Goal: Task Accomplishment & Management: Use online tool/utility

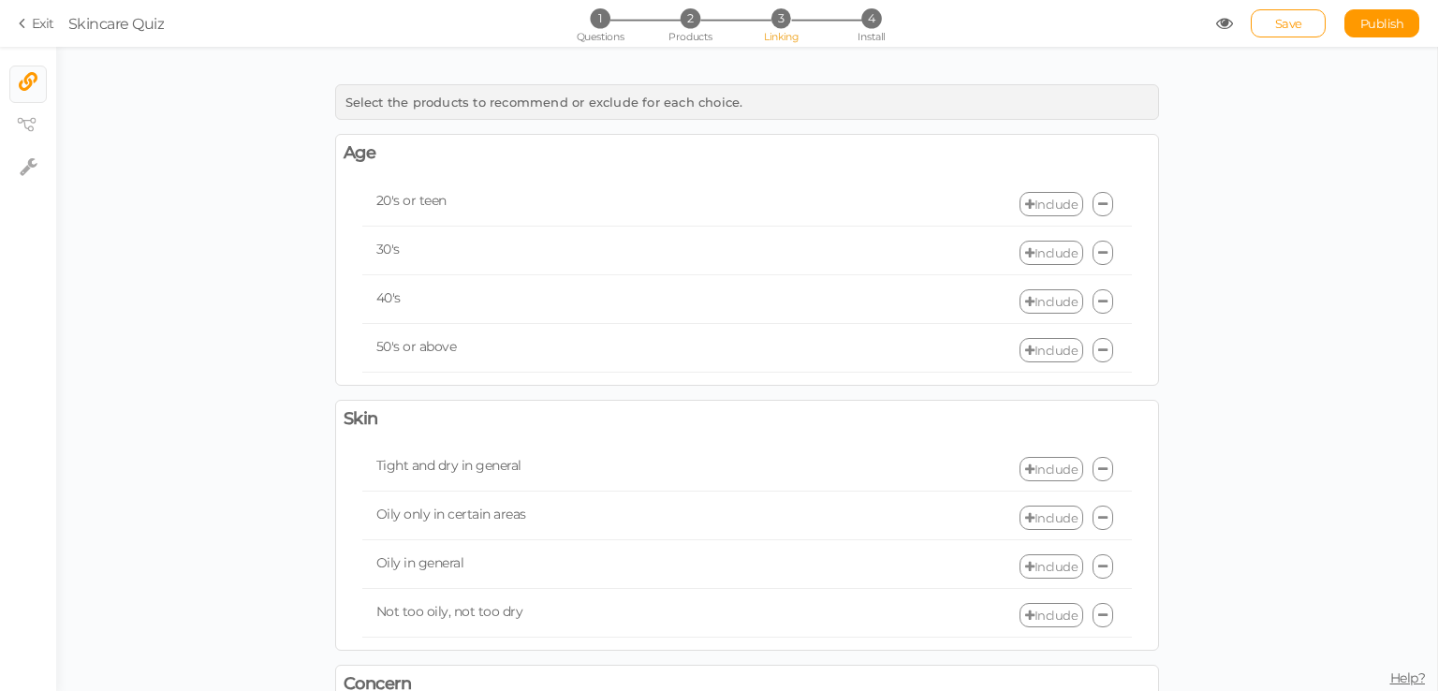
scroll to position [468, 0]
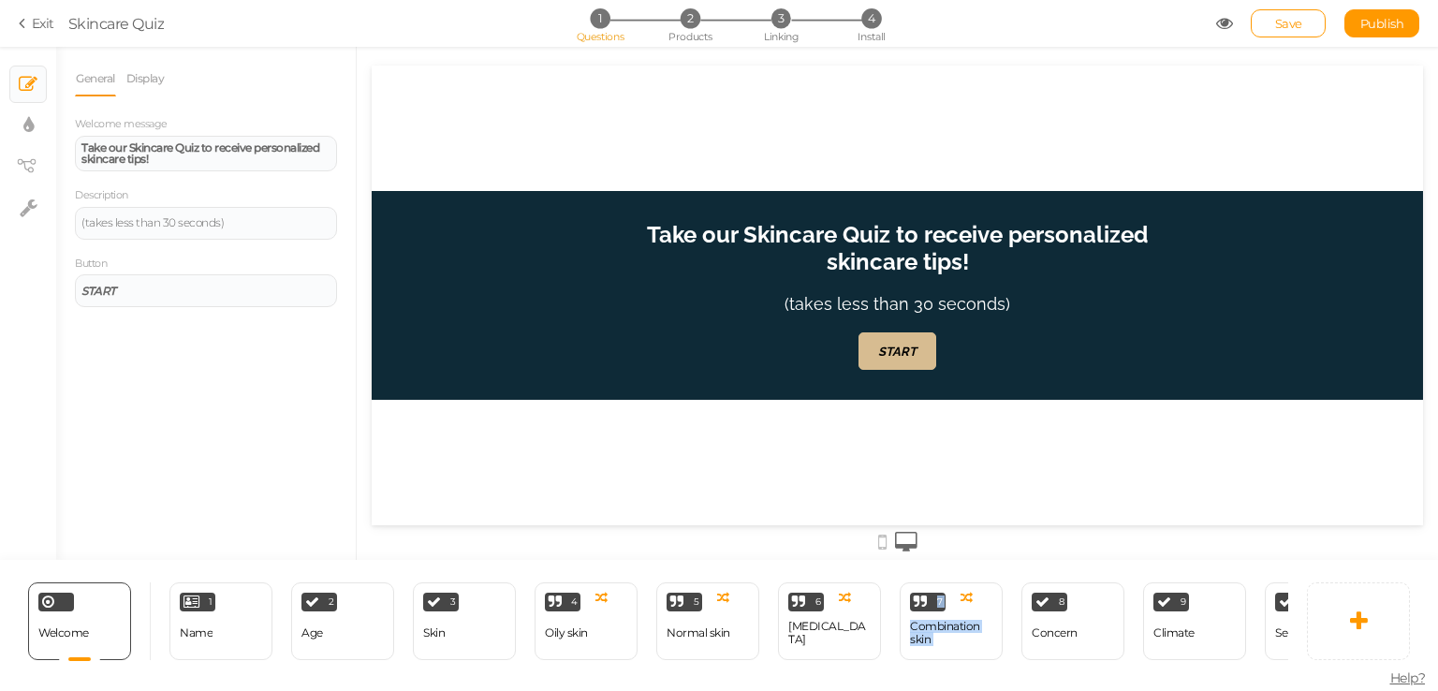
drag, startPoint x: 938, startPoint y: 668, endPoint x: 1001, endPoint y: 685, distance: 65.0
click at [1001, 685] on div "Welcome Delete 1 Name × Define the conditions to show this slide. Clone Change …" at bounding box center [719, 625] width 1438 height 131
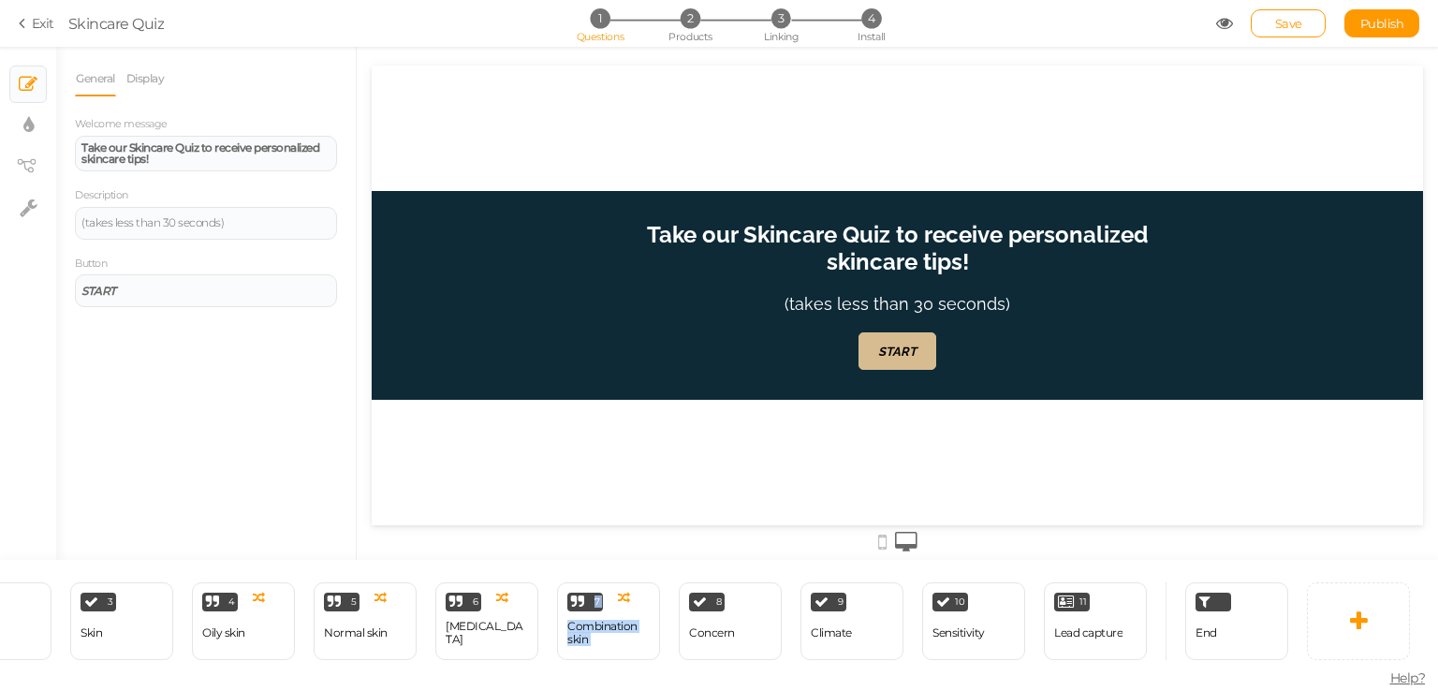
scroll to position [0, 352]
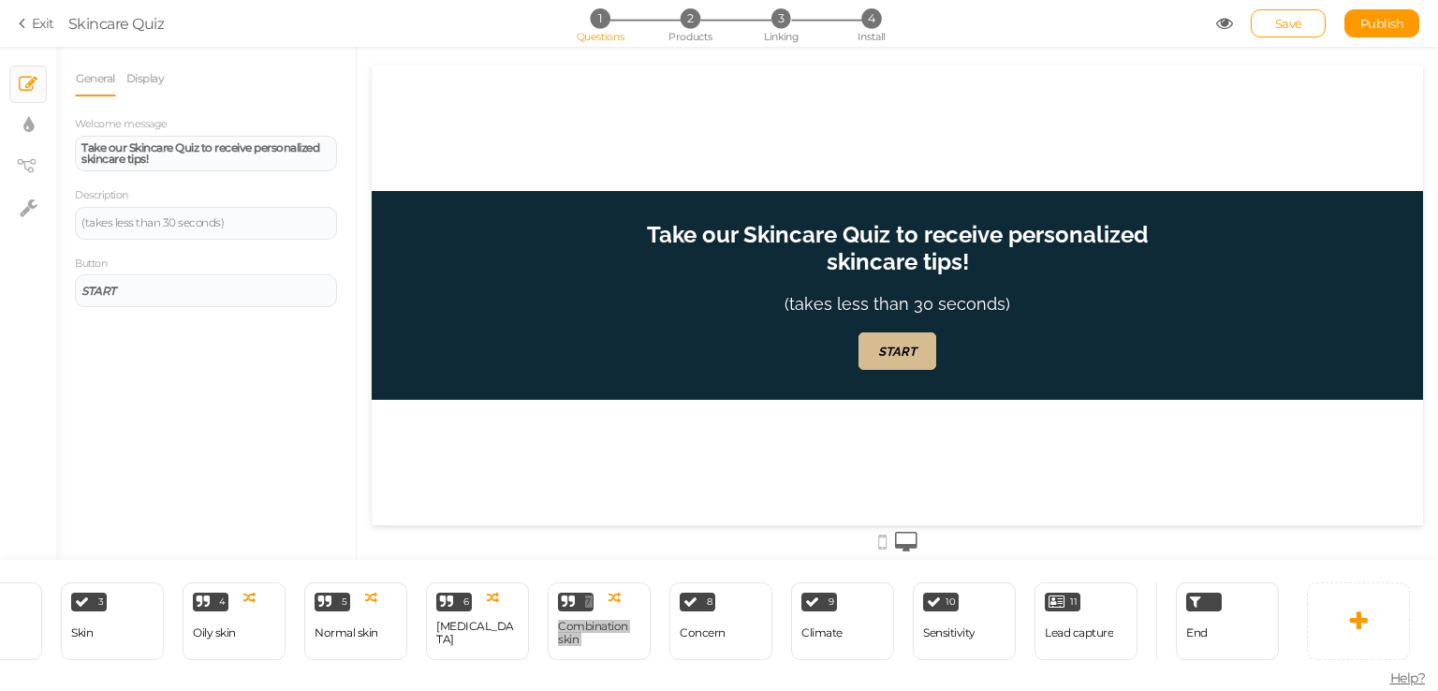
click at [1164, 421] on div "Take our Skincare Quiz to receive personalized skincare tips! (takes less than …" at bounding box center [898, 296] width 1052 height 460
click at [1062, 598] on icon at bounding box center [1057, 602] width 16 height 14
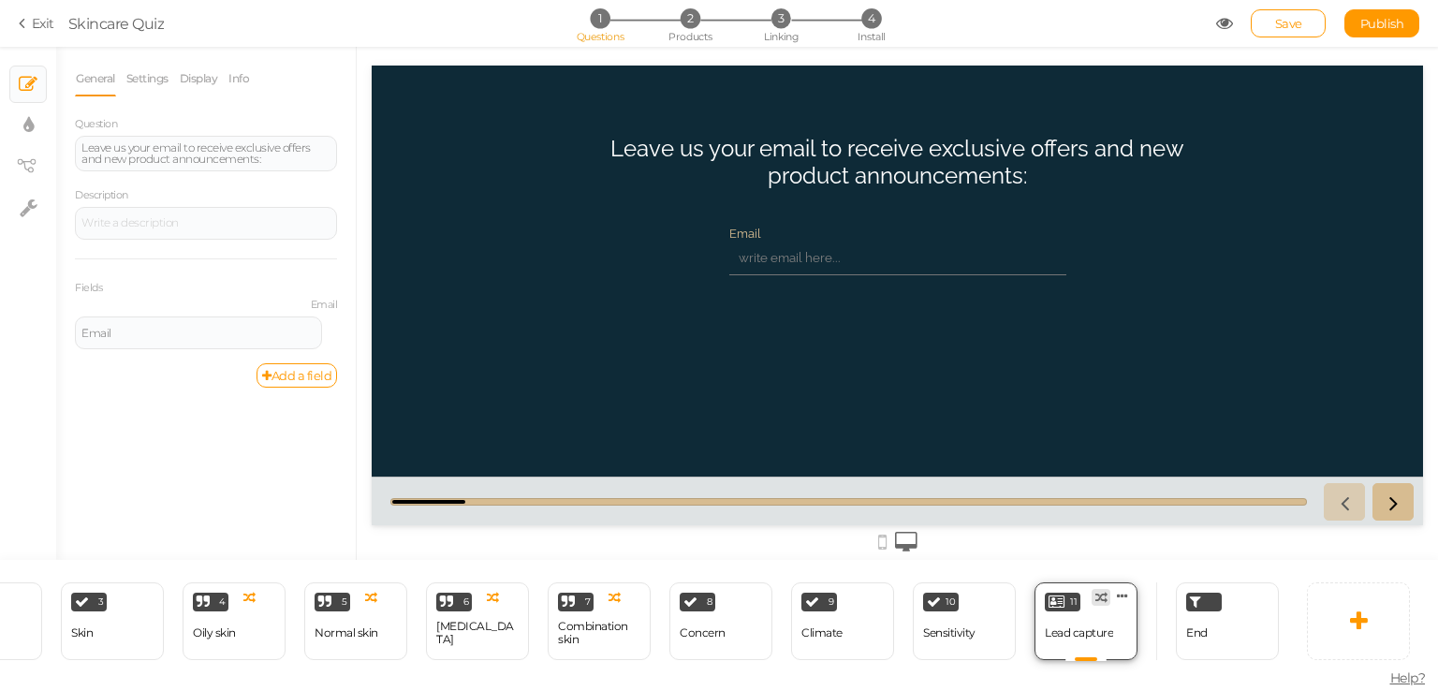
scroll to position [0, 0]
click at [1127, 589] on icon at bounding box center [1122, 596] width 11 height 14
click at [1102, 624] on span "Delete" at bounding box center [1086, 631] width 34 height 14
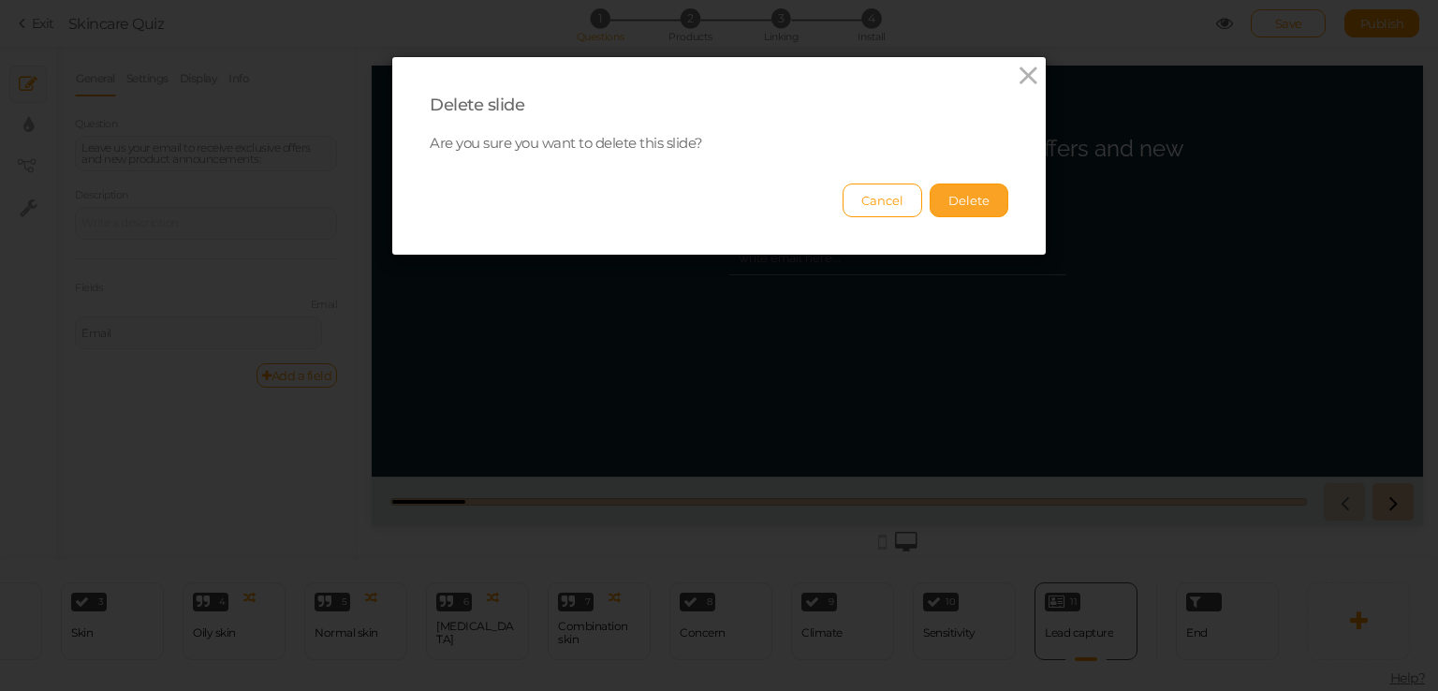
click at [940, 199] on button "Delete" at bounding box center [969, 201] width 79 height 34
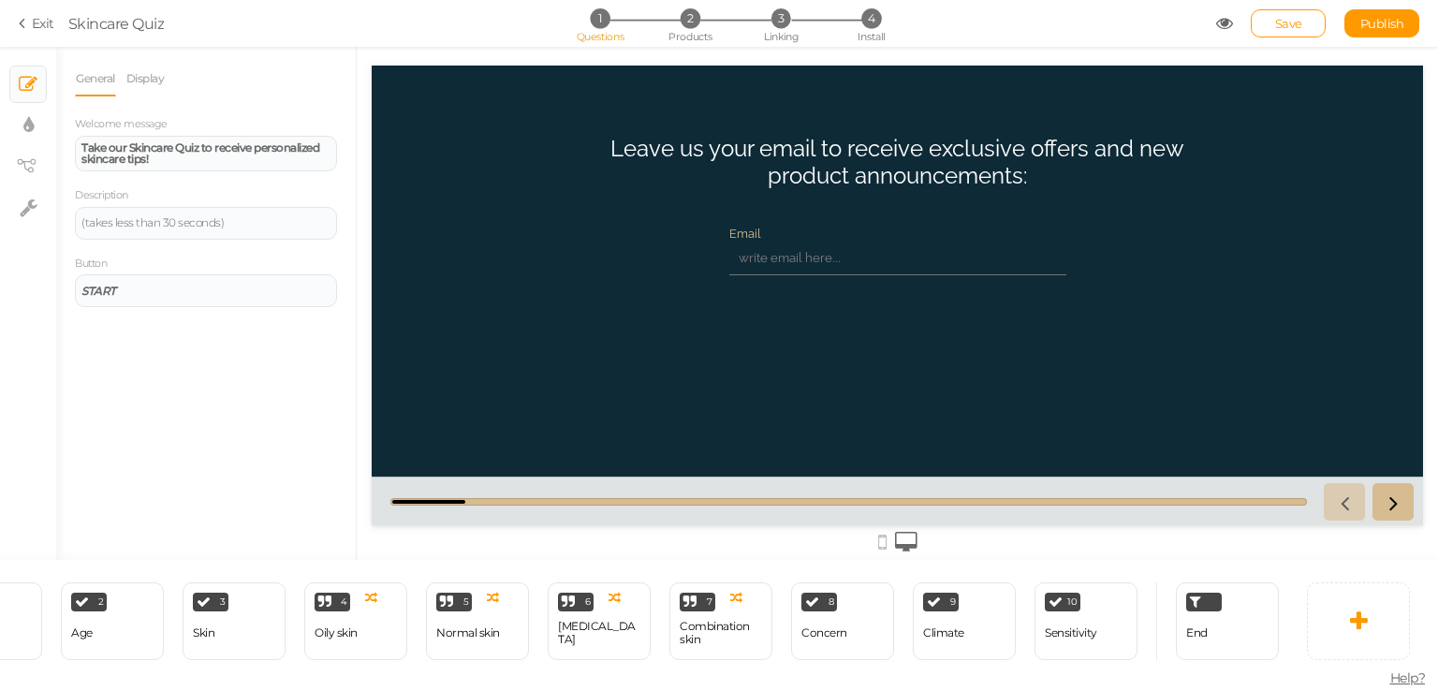
scroll to position [0, 229]
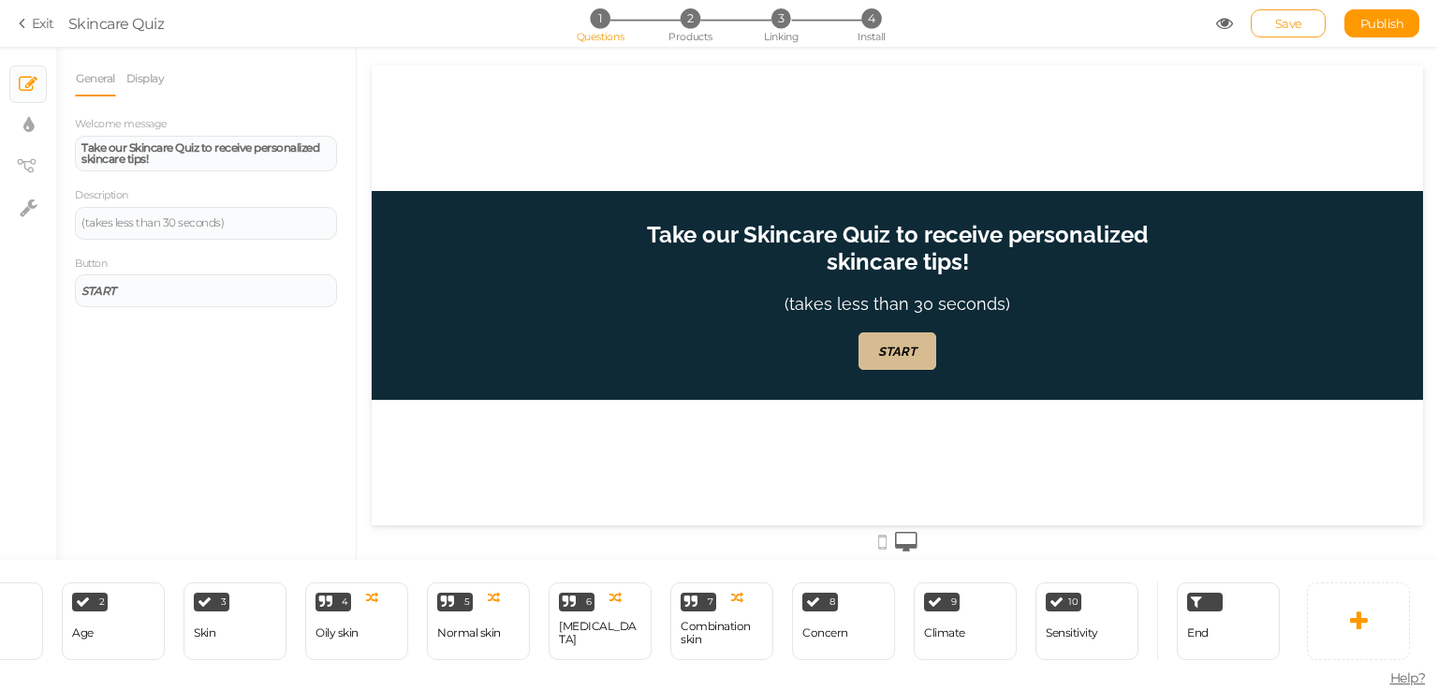
click at [1270, 32] on link "Save" at bounding box center [1288, 23] width 75 height 28
click at [1217, 33] on div "Save Publish View published." at bounding box center [1318, 23] width 204 height 28
click at [1230, 22] on icon at bounding box center [1224, 23] width 17 height 17
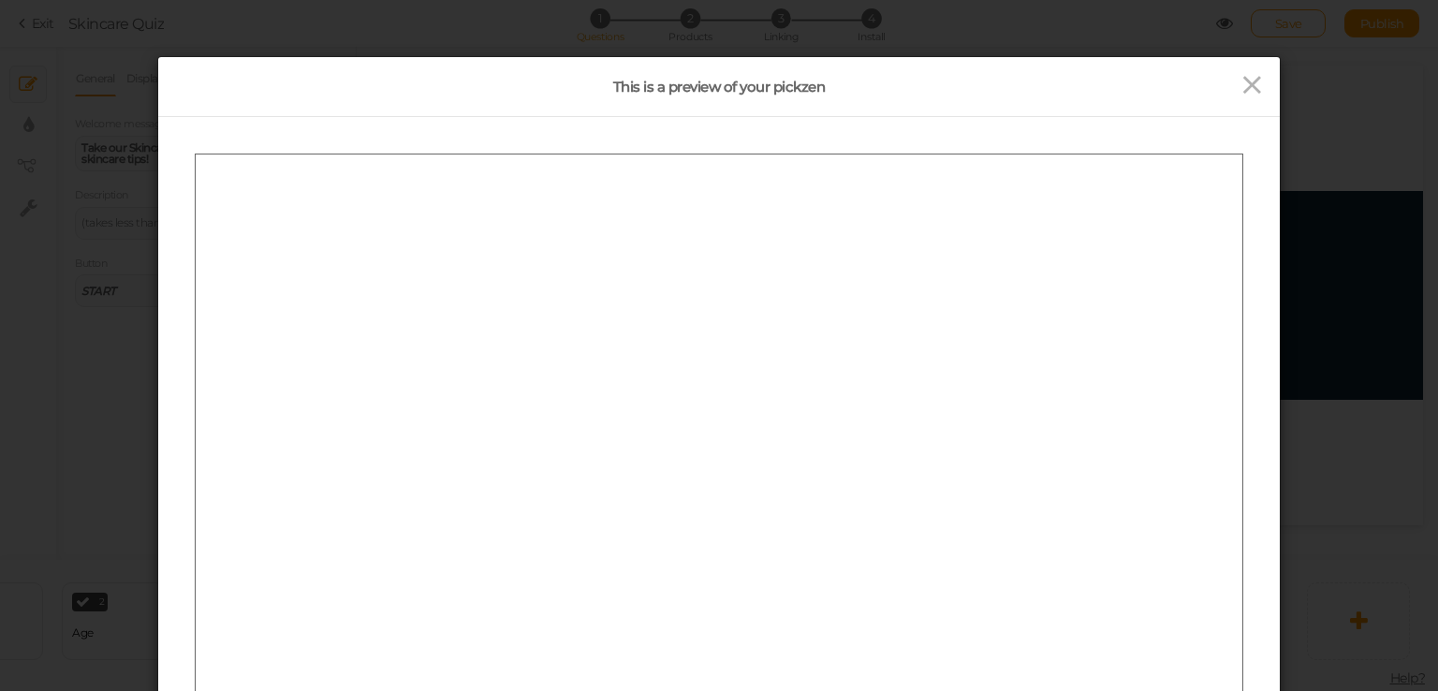
scroll to position [0, 0]
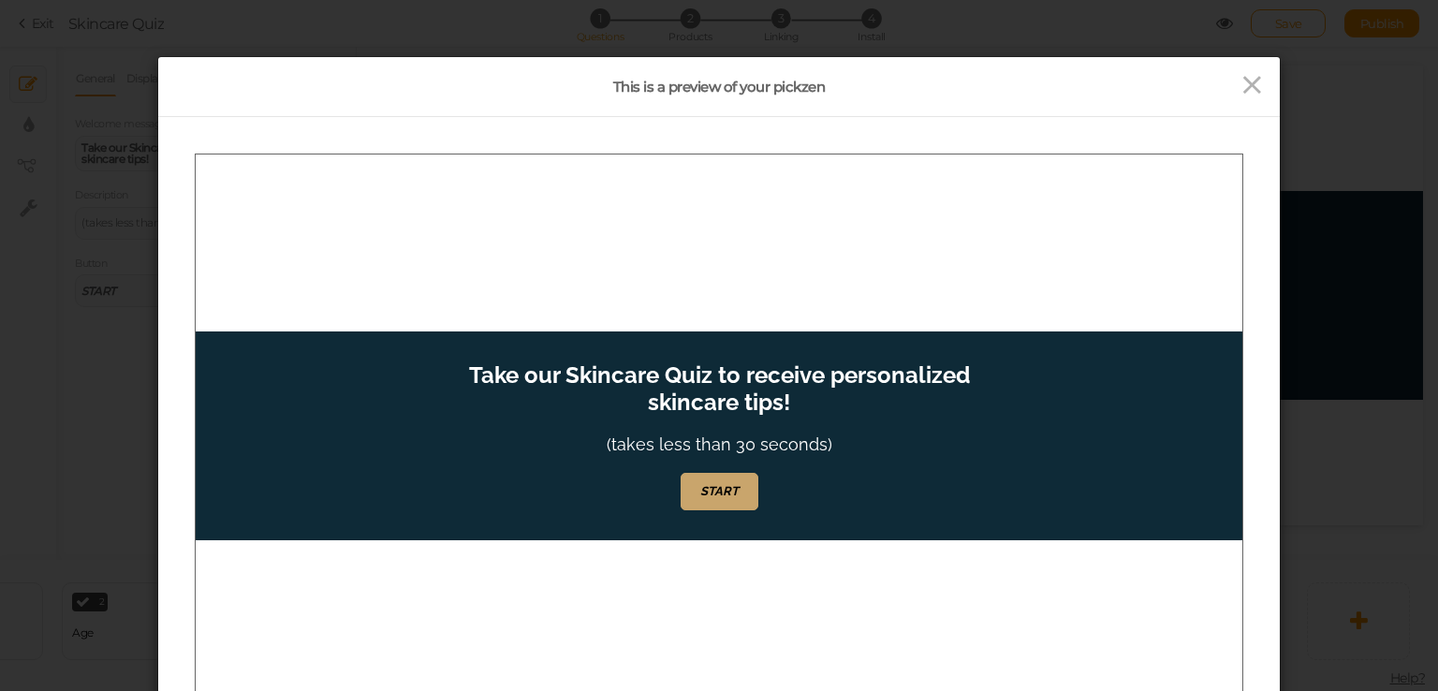
click at [742, 477] on link "START" at bounding box center [720, 490] width 78 height 37
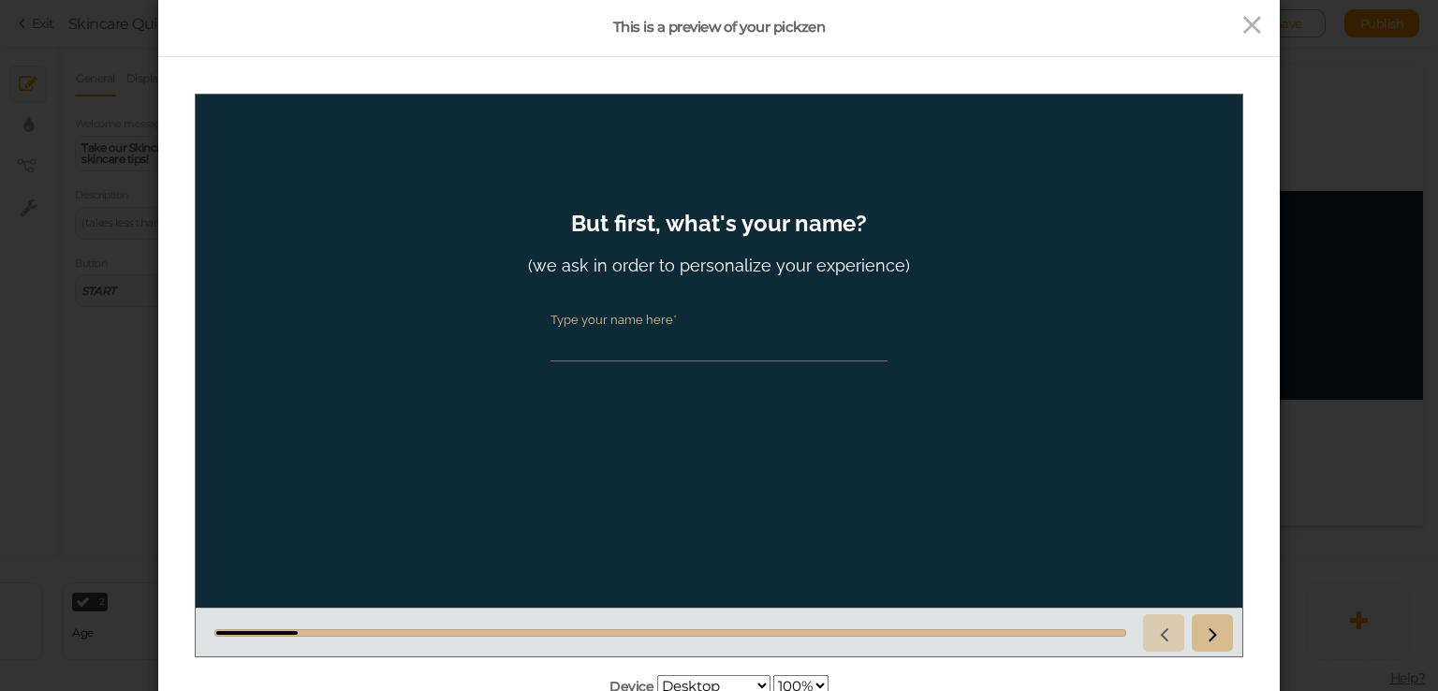
scroll to position [94, 0]
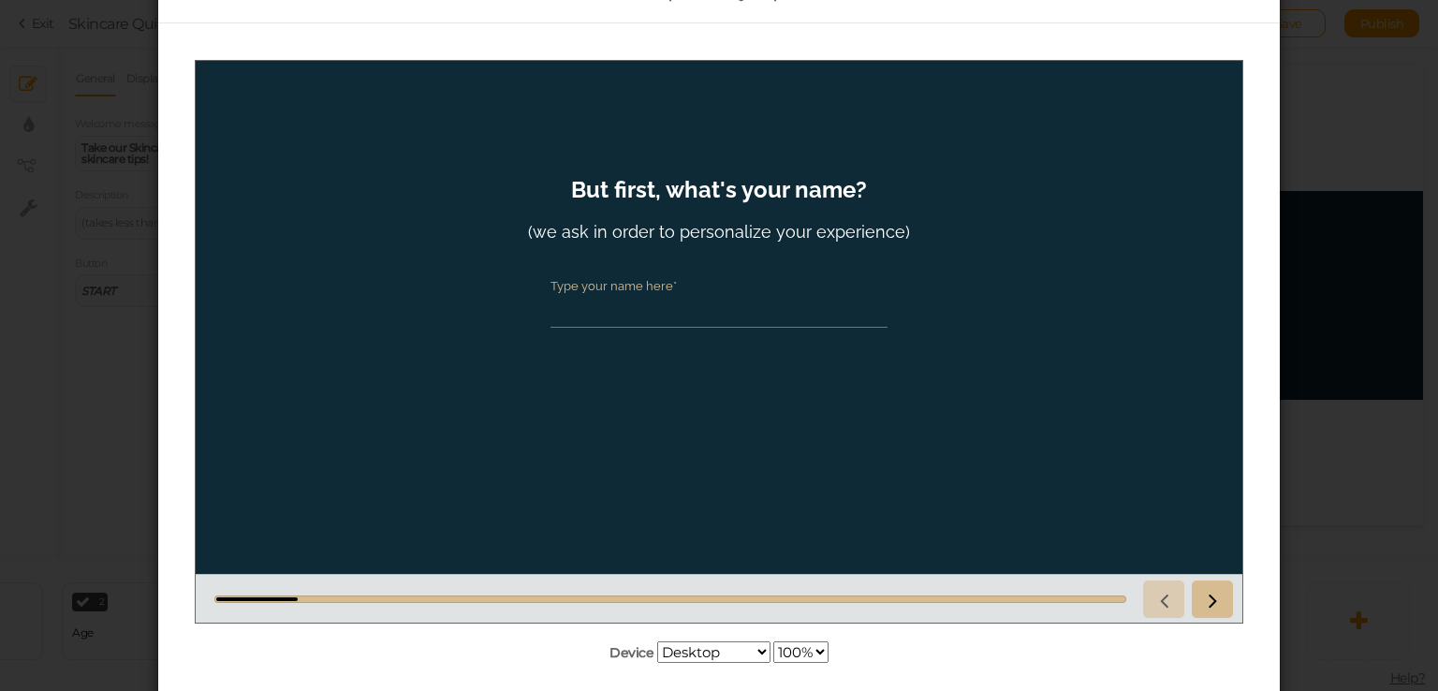
click at [694, 307] on input "Type your name here*" at bounding box center [719, 309] width 337 height 35
type input "l4"
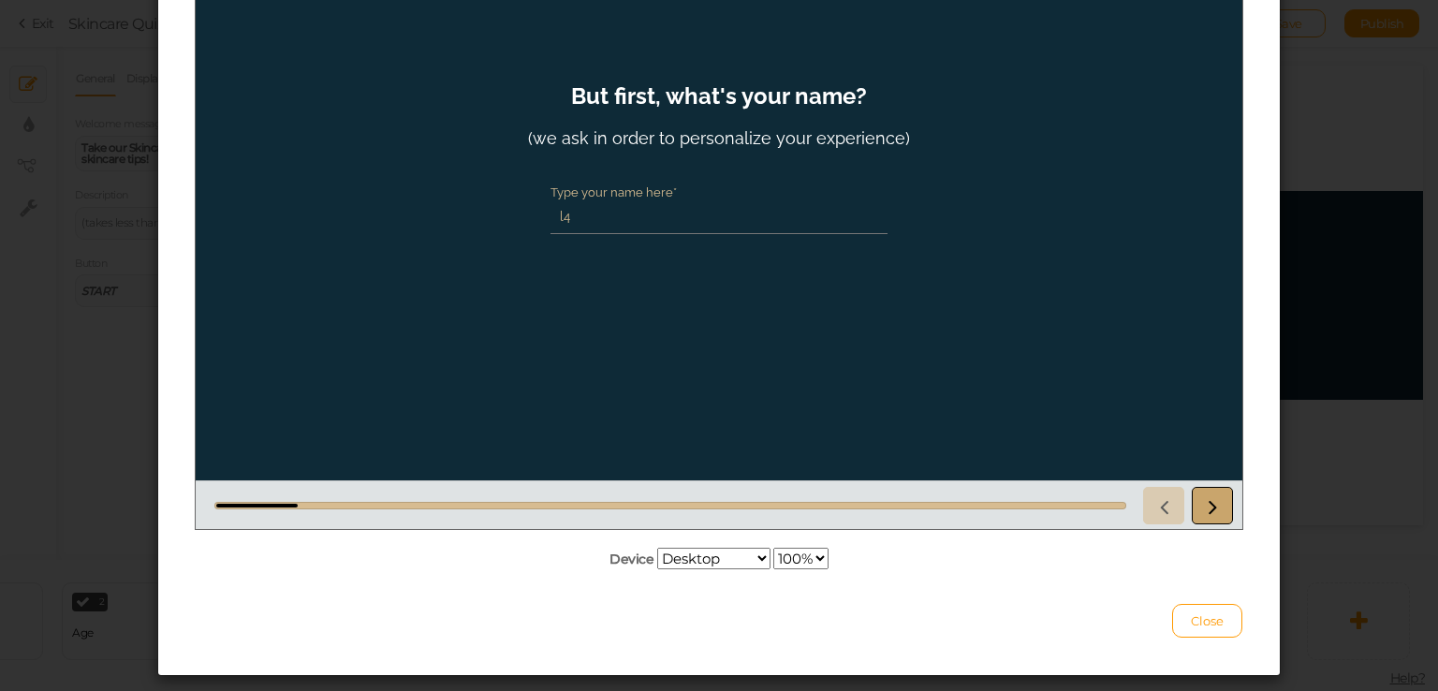
click at [1209, 494] on icon at bounding box center [1213, 506] width 24 height 24
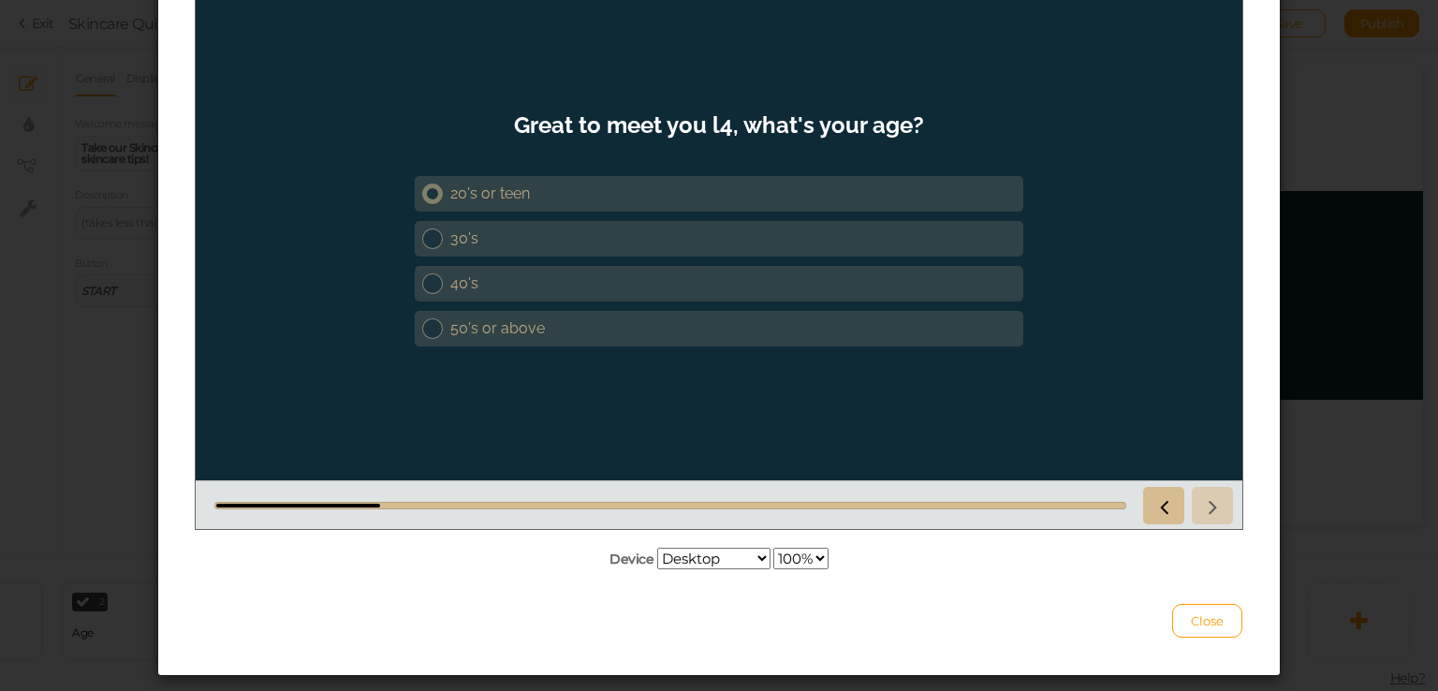
click at [655, 200] on div "20's or teen" at bounding box center [733, 193] width 566 height 18
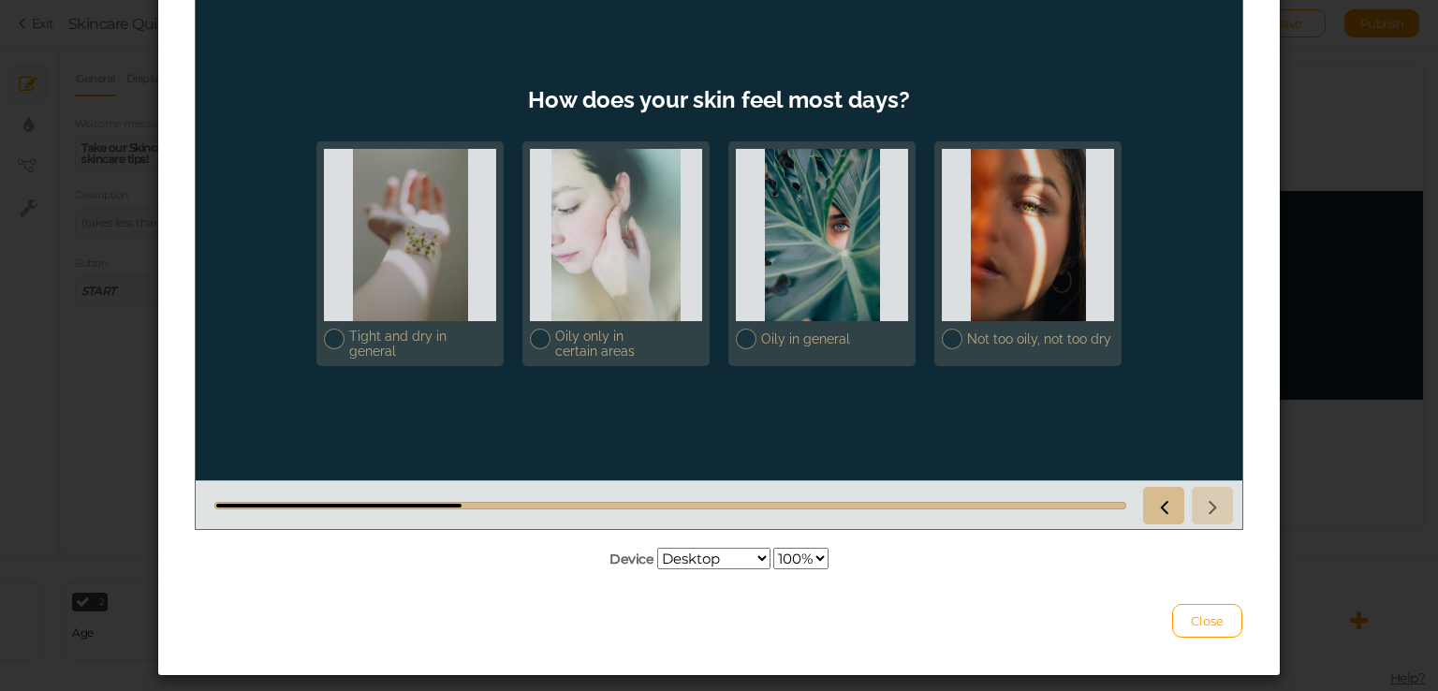
click at [1216, 506] on div at bounding box center [1184, 505] width 97 height 37
drag, startPoint x: 642, startPoint y: 261, endPoint x: 704, endPoint y: 281, distance: 64.9
click at [641, 261] on div at bounding box center [616, 235] width 172 height 172
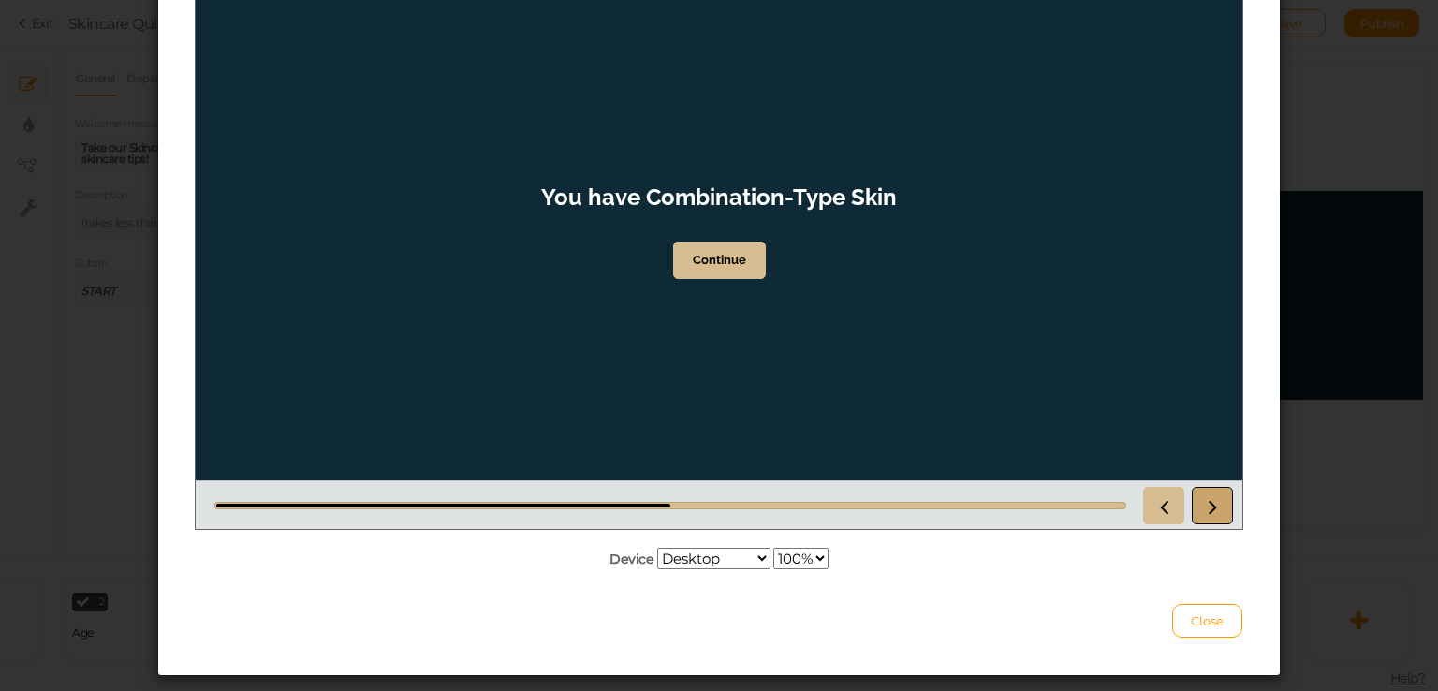
click at [1210, 500] on icon at bounding box center [1213, 506] width 24 height 24
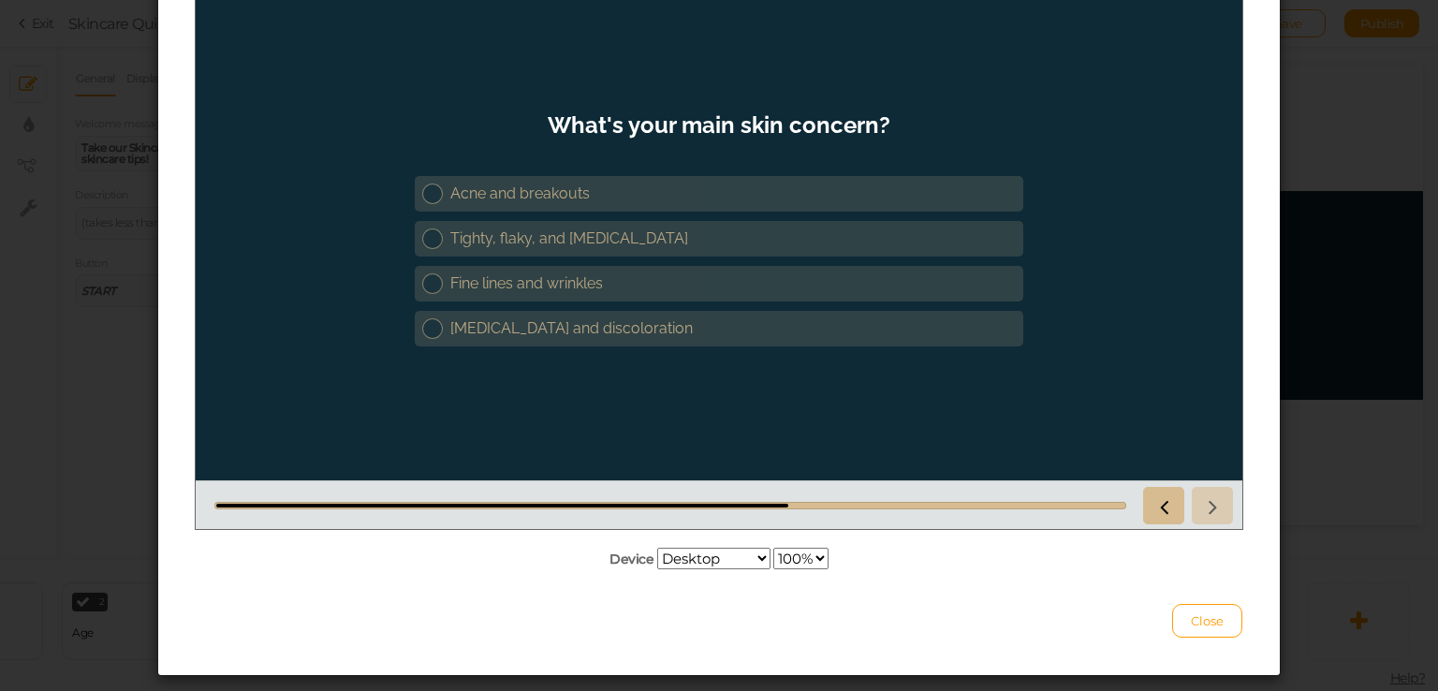
click at [471, 168] on div "What's your main skin concern? Acne and breakouts Tighty, flaky, and dry skin F…" at bounding box center [719, 248] width 609 height 302
click at [495, 182] on link "Acne and breakouts" at bounding box center [719, 194] width 609 height 36
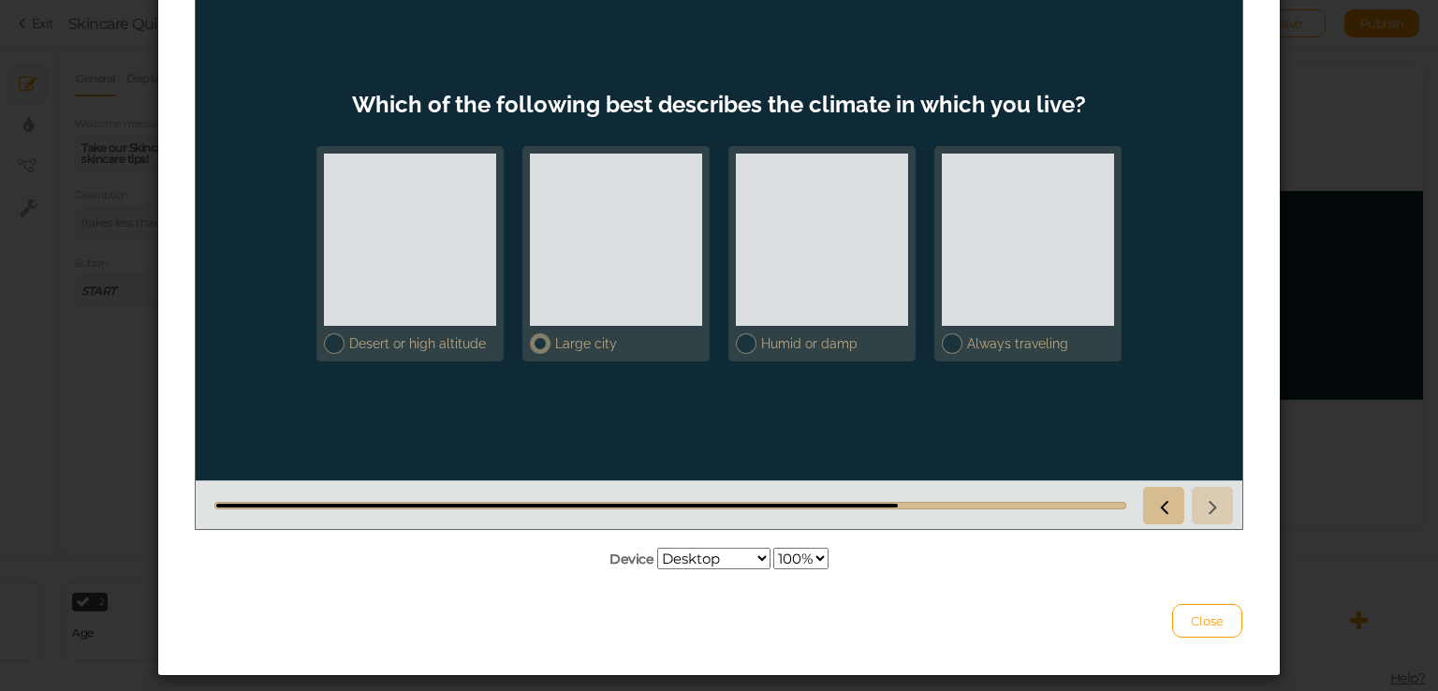
click at [628, 258] on div at bounding box center [616, 240] width 172 height 172
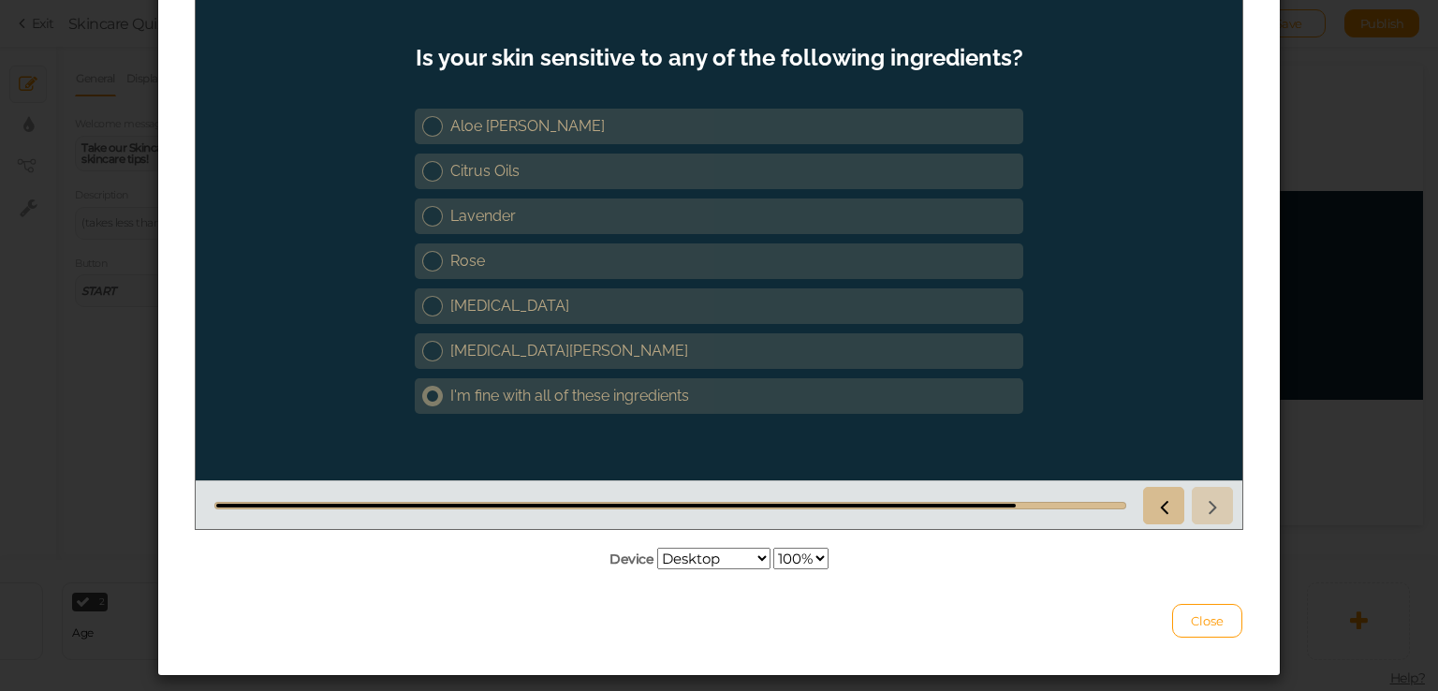
click at [565, 398] on div "I'm fine with all of these ingredients" at bounding box center [733, 396] width 566 height 18
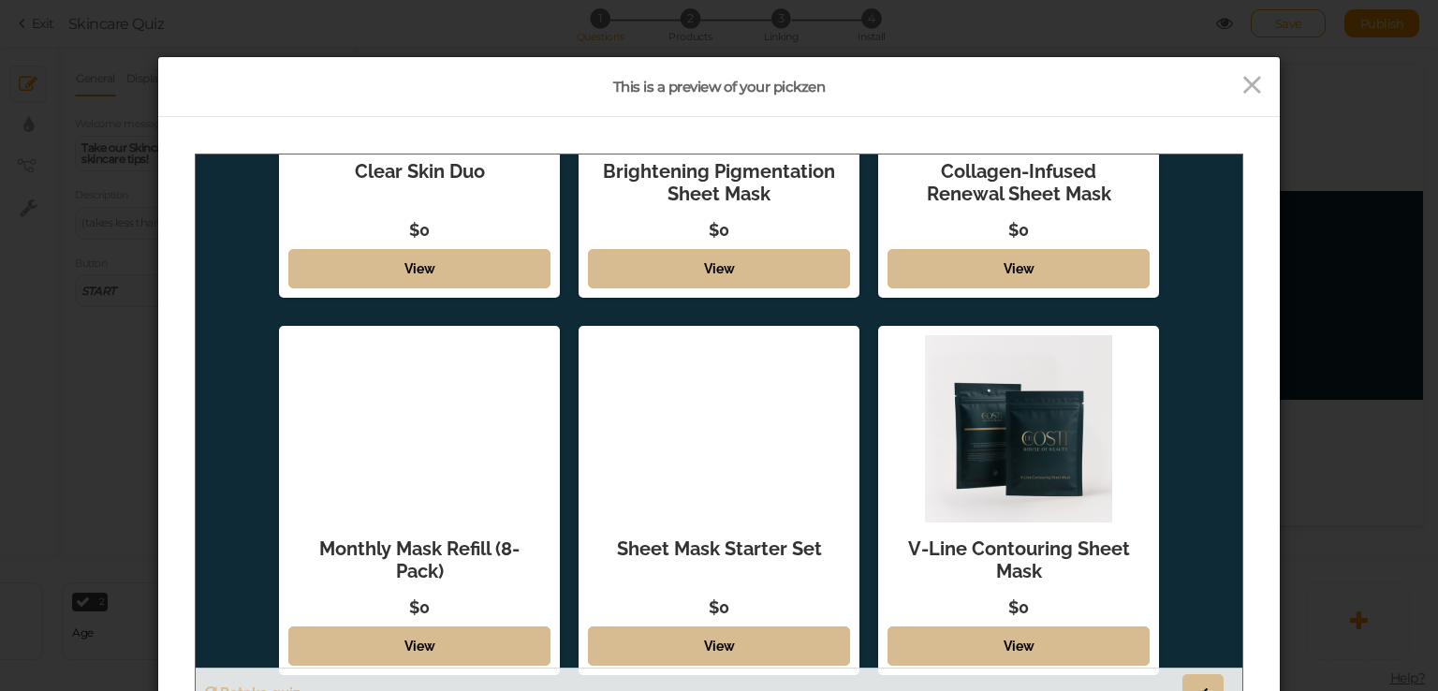
scroll to position [243, 0]
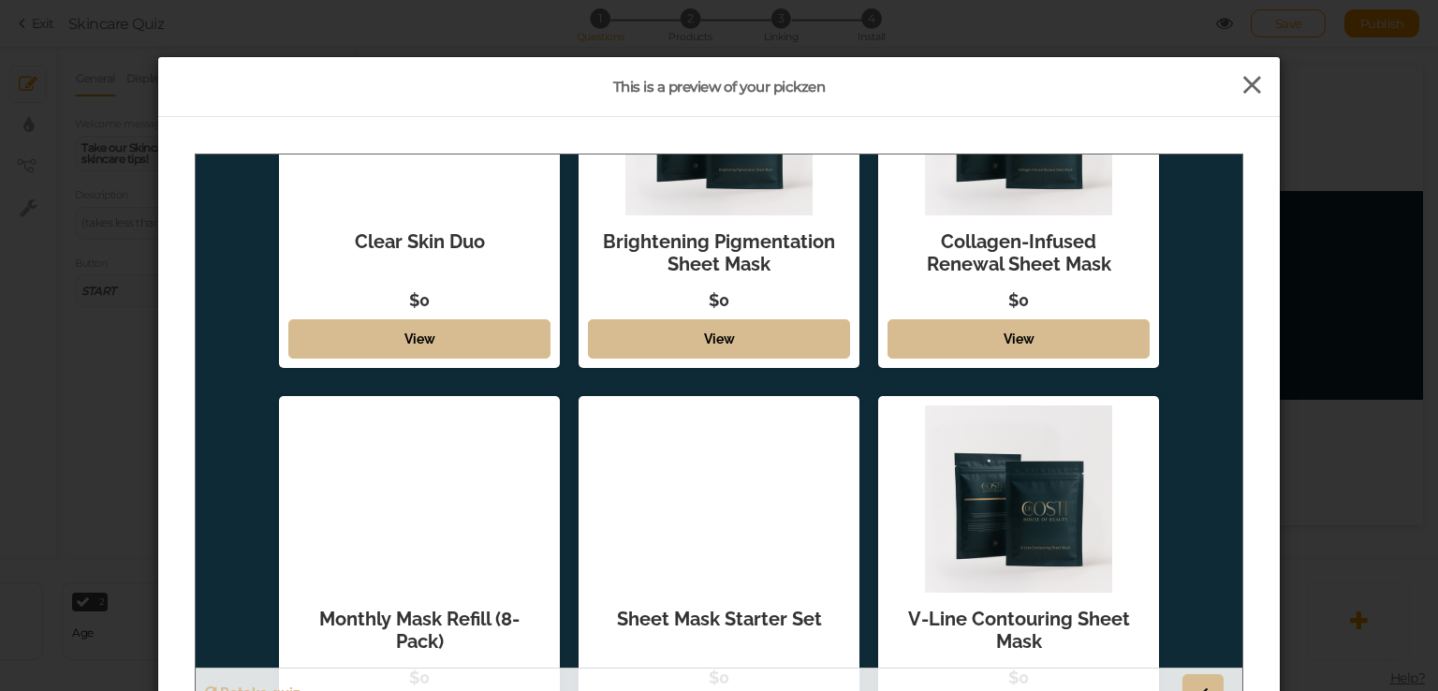
click at [1250, 87] on icon at bounding box center [1252, 85] width 27 height 28
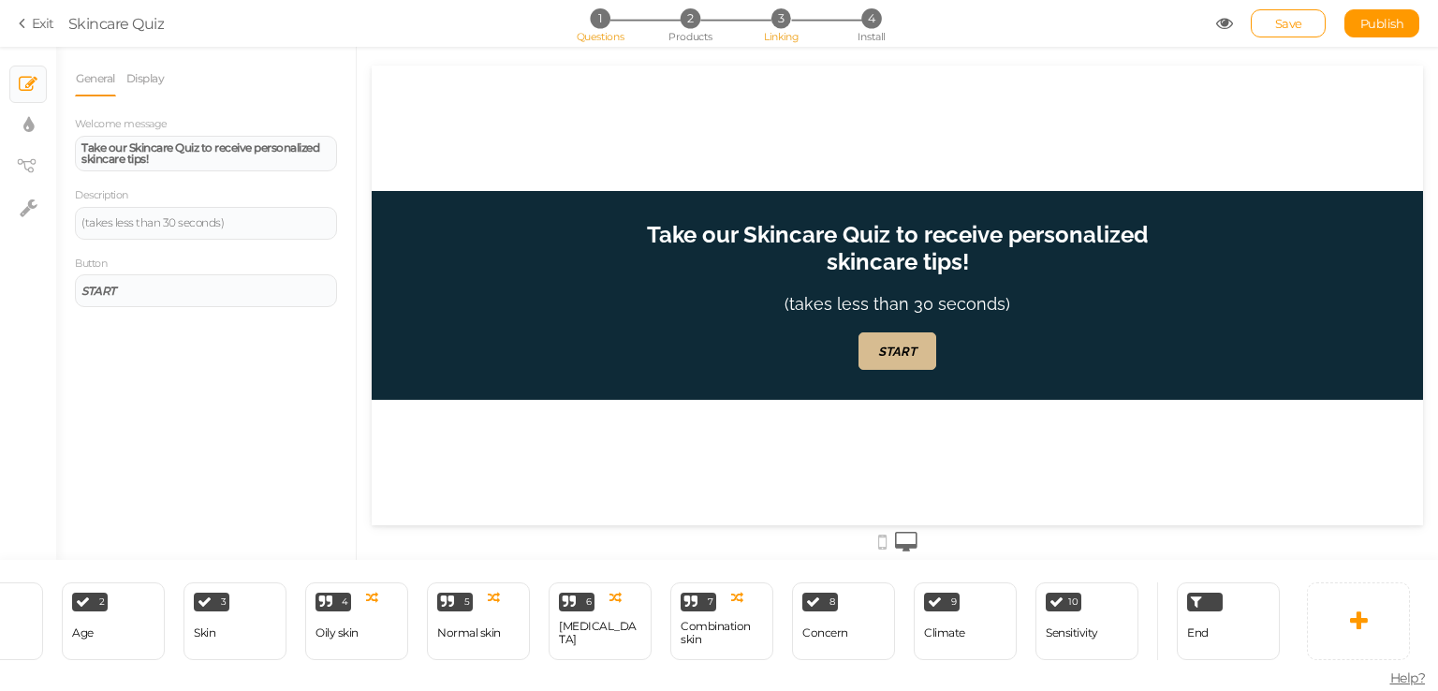
click at [789, 23] on span "3" at bounding box center [782, 18] width 20 height 20
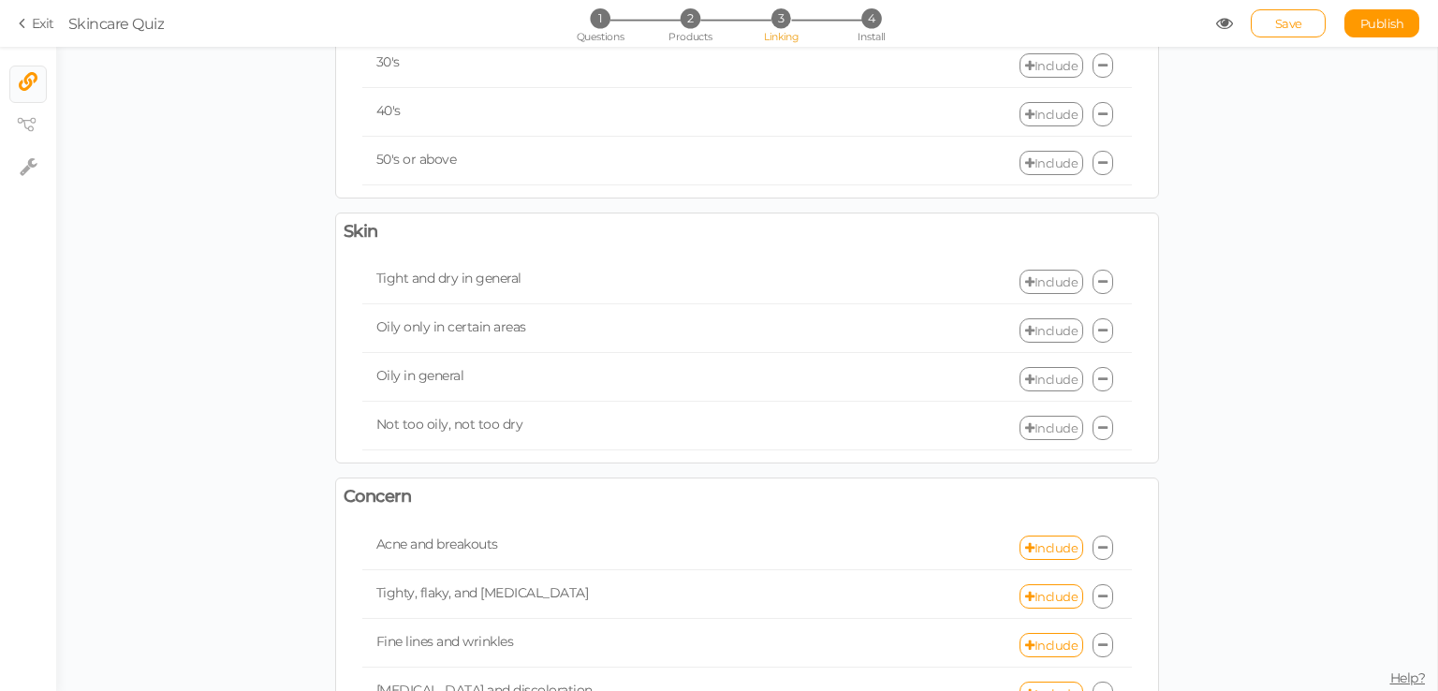
scroll to position [281, 0]
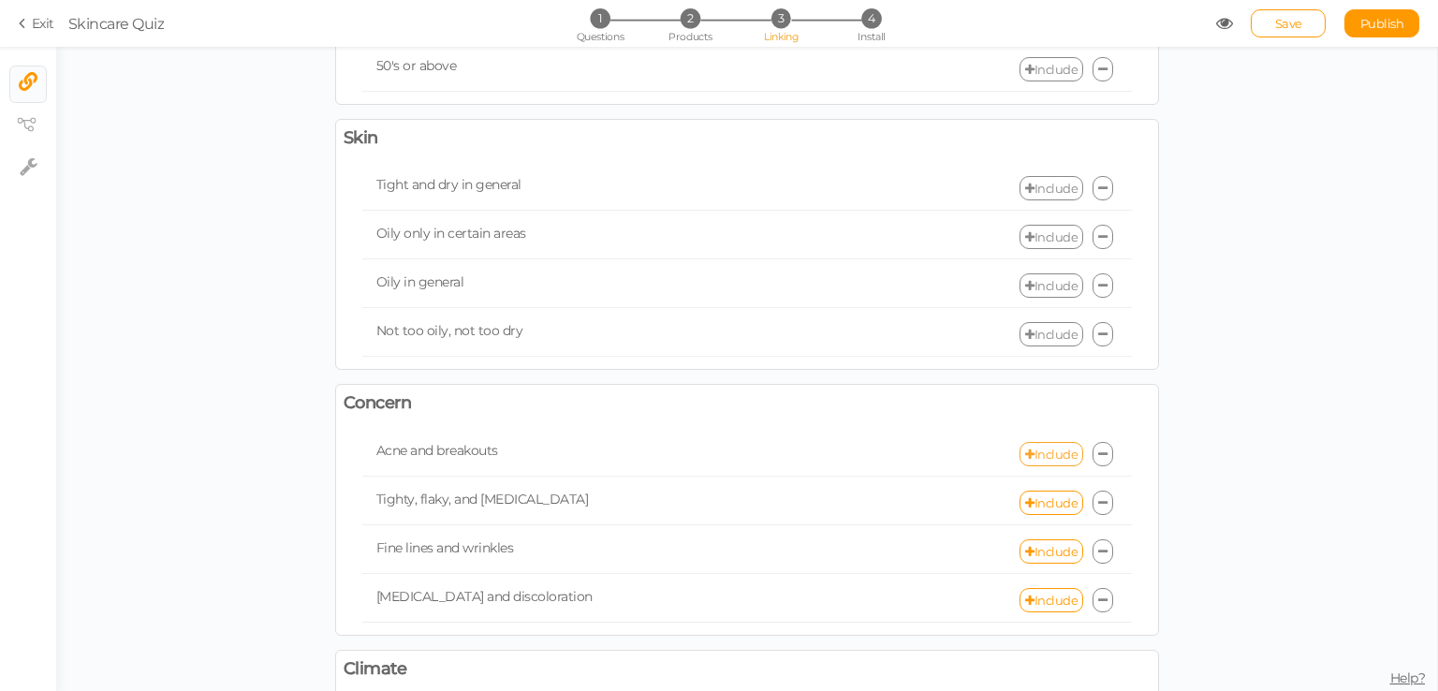
click at [1035, 442] on link "Include" at bounding box center [1052, 454] width 64 height 24
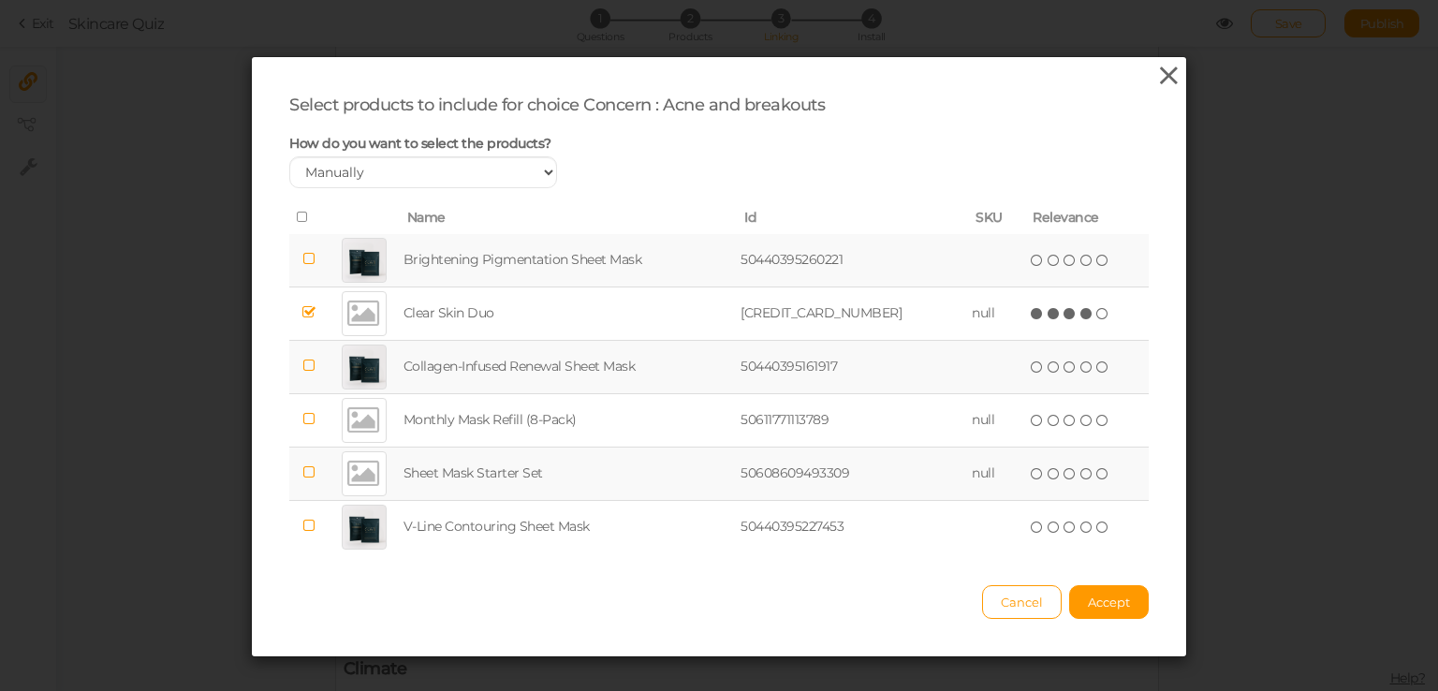
click at [1156, 83] on icon at bounding box center [1169, 76] width 27 height 28
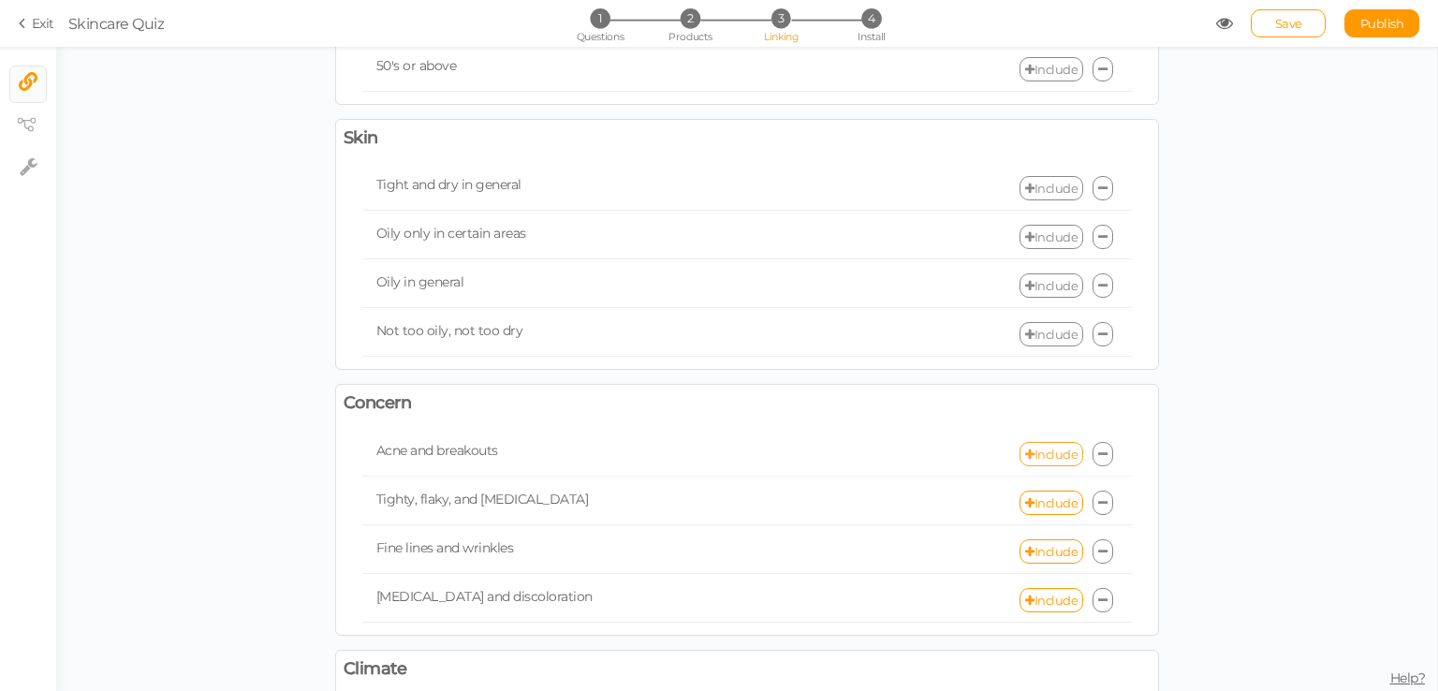
click at [1048, 448] on link "Include" at bounding box center [1052, 454] width 64 height 24
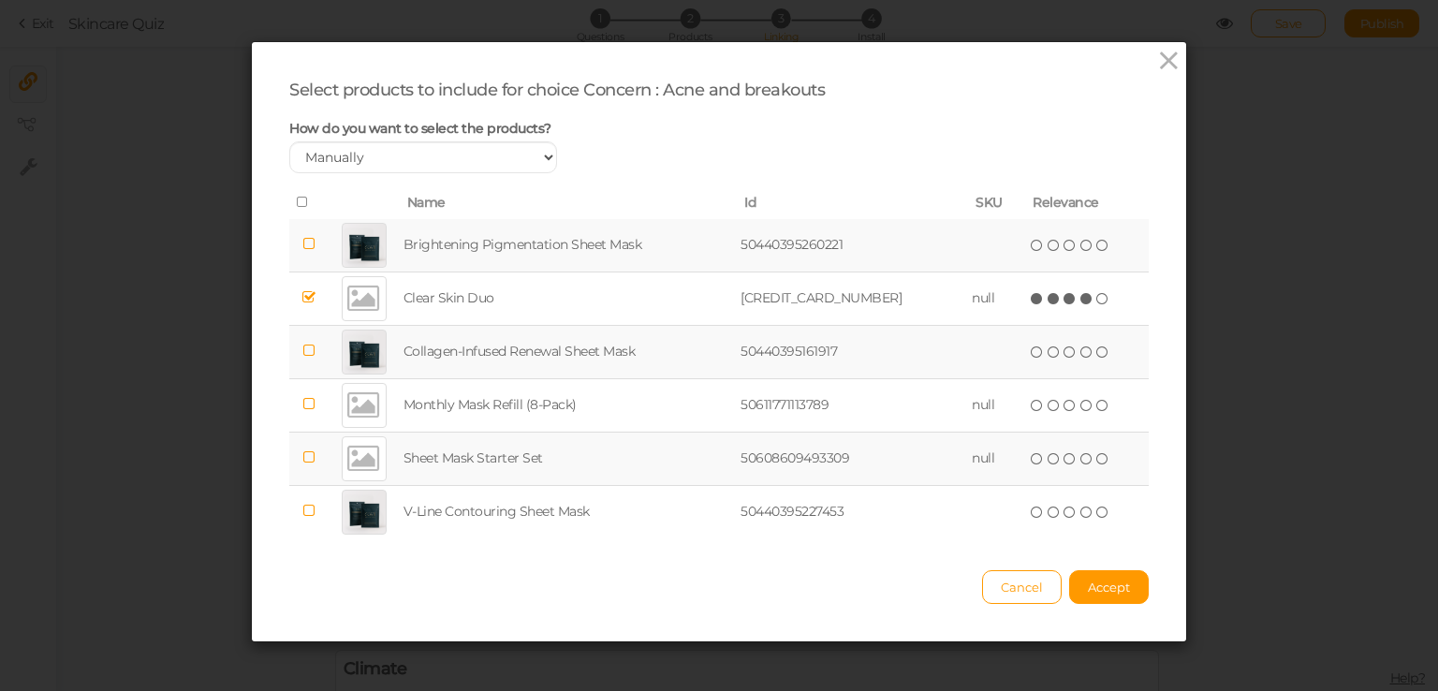
scroll to position [20, 0]
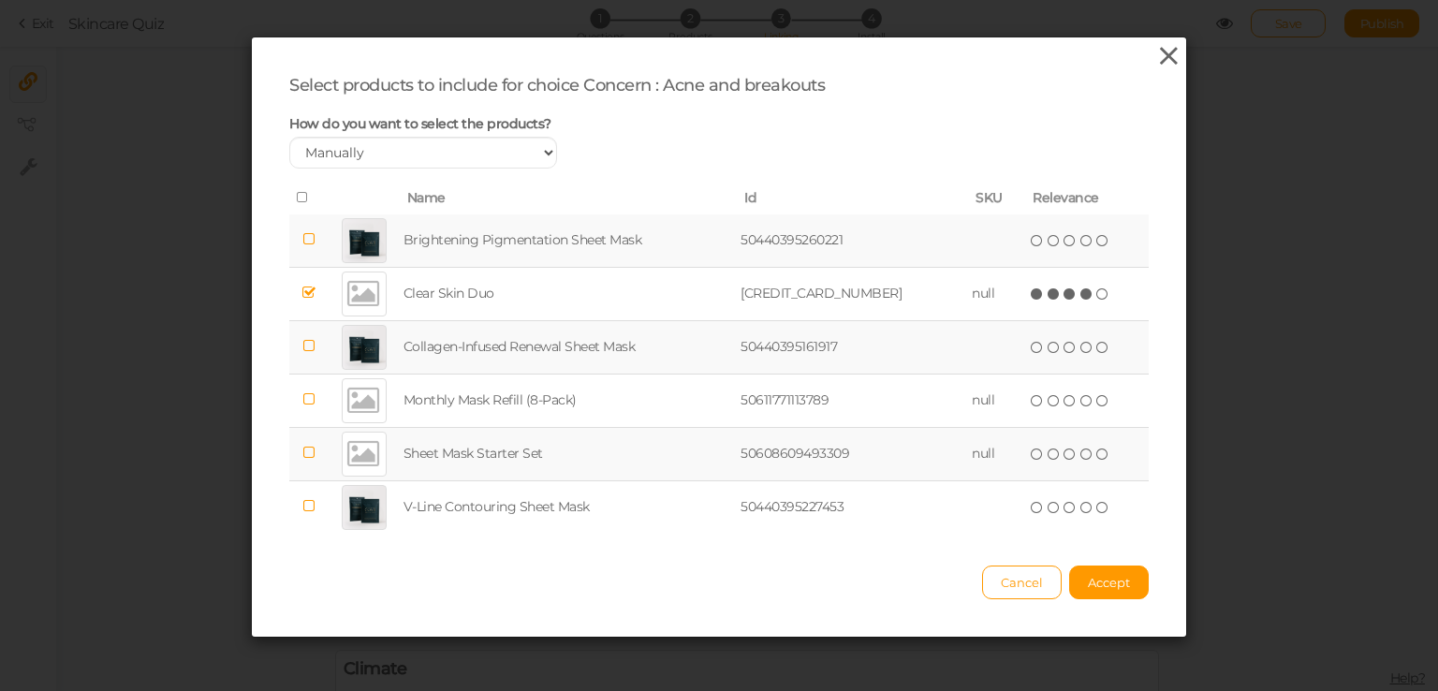
click at [1164, 53] on icon at bounding box center [1169, 56] width 27 height 28
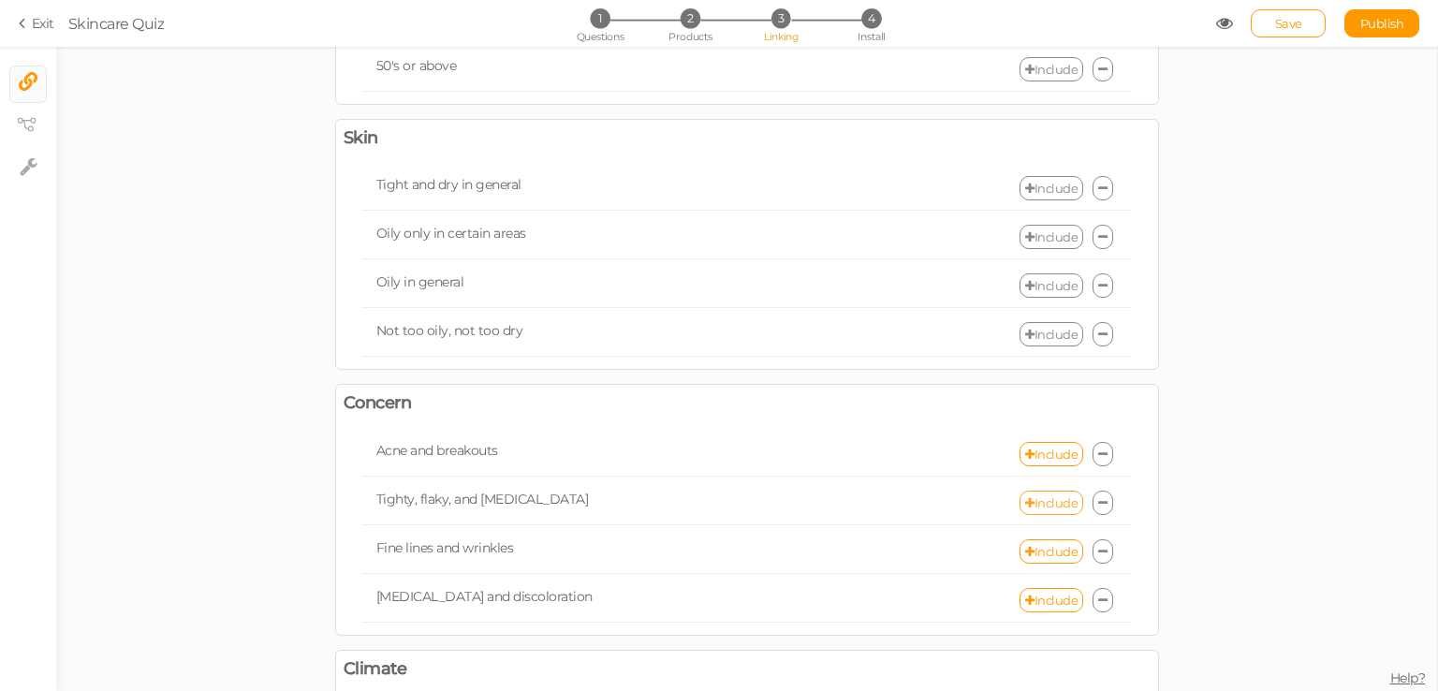
click at [1048, 494] on link "Include" at bounding box center [1052, 503] width 64 height 24
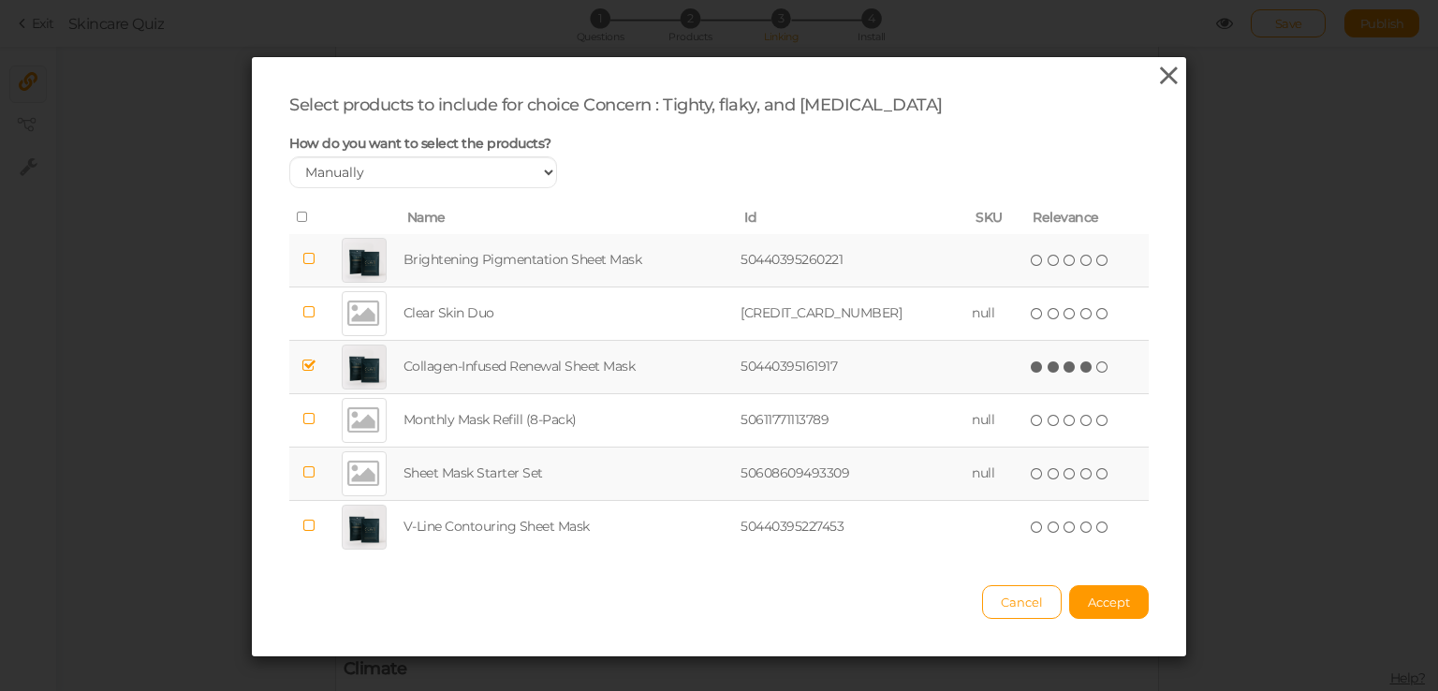
click at [1169, 74] on icon at bounding box center [1169, 76] width 27 height 28
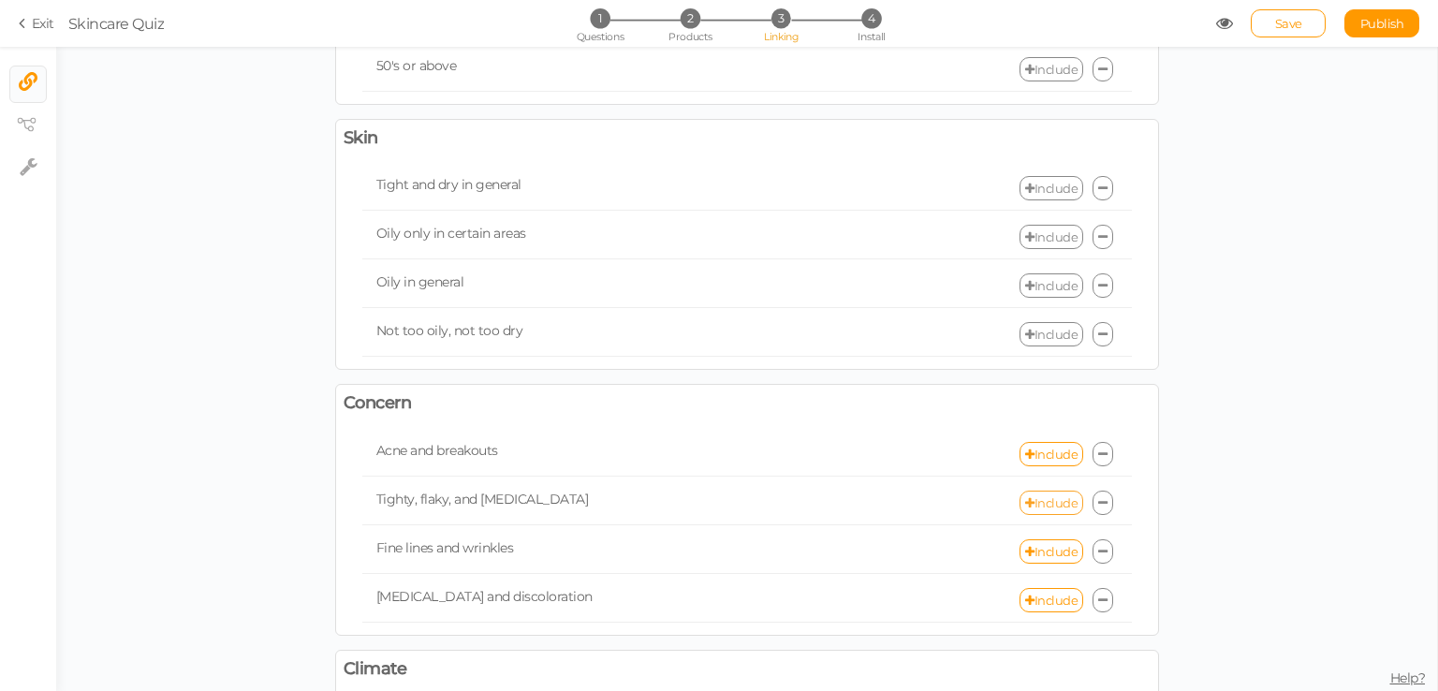
click at [1038, 496] on link "Include" at bounding box center [1052, 503] width 64 height 24
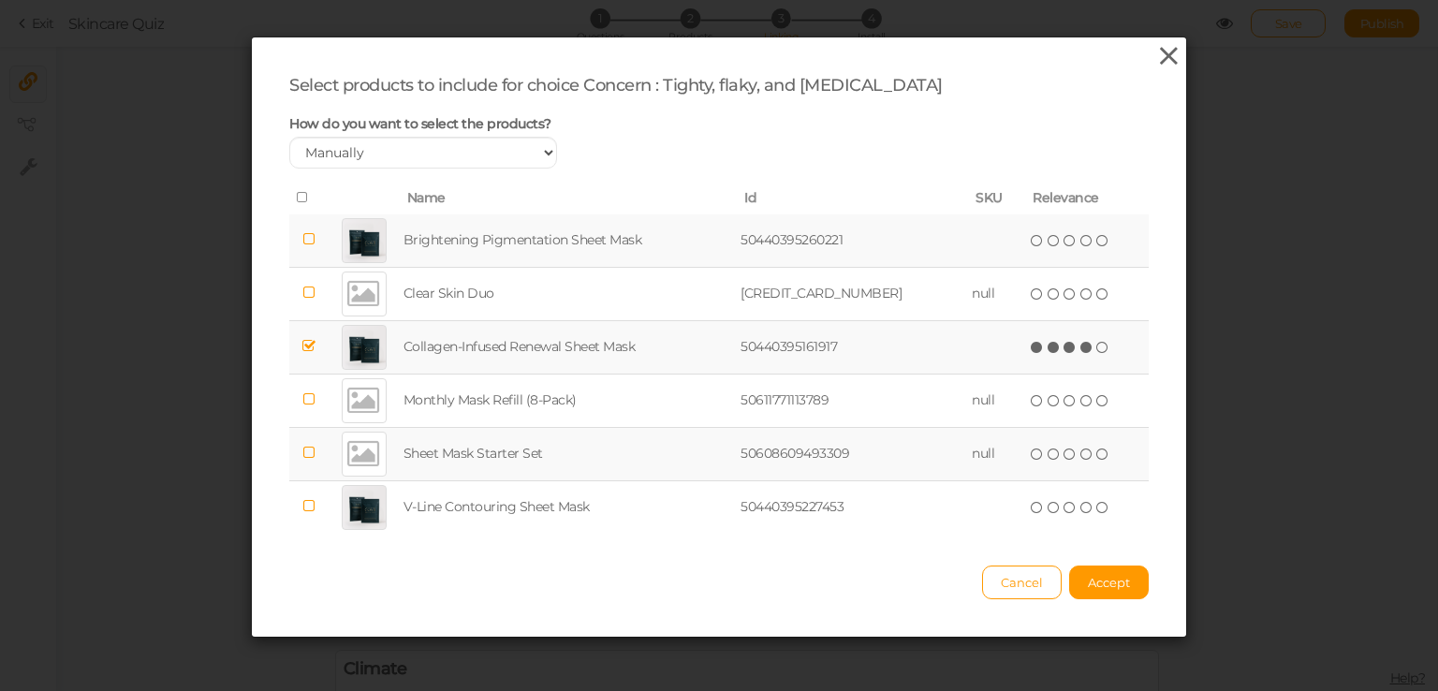
click at [1156, 58] on icon at bounding box center [1169, 56] width 27 height 28
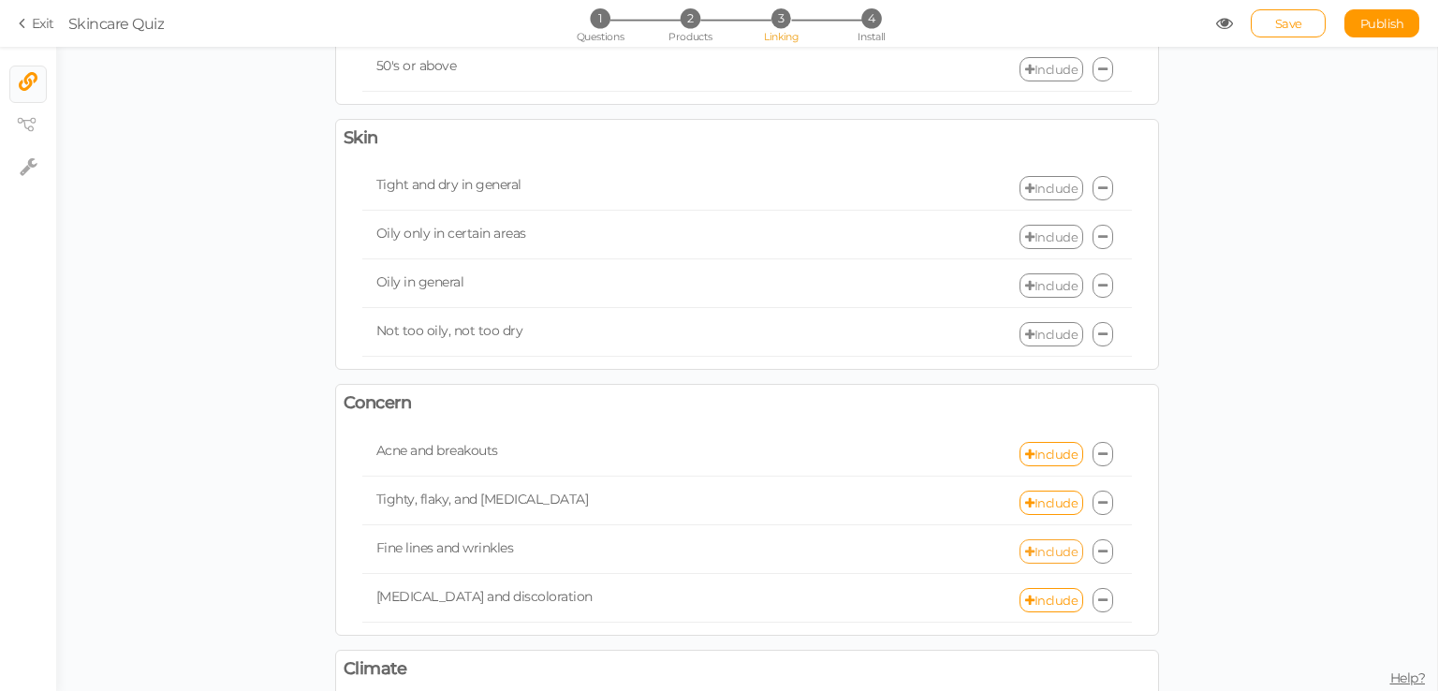
click at [1046, 541] on link "Include" at bounding box center [1052, 551] width 64 height 24
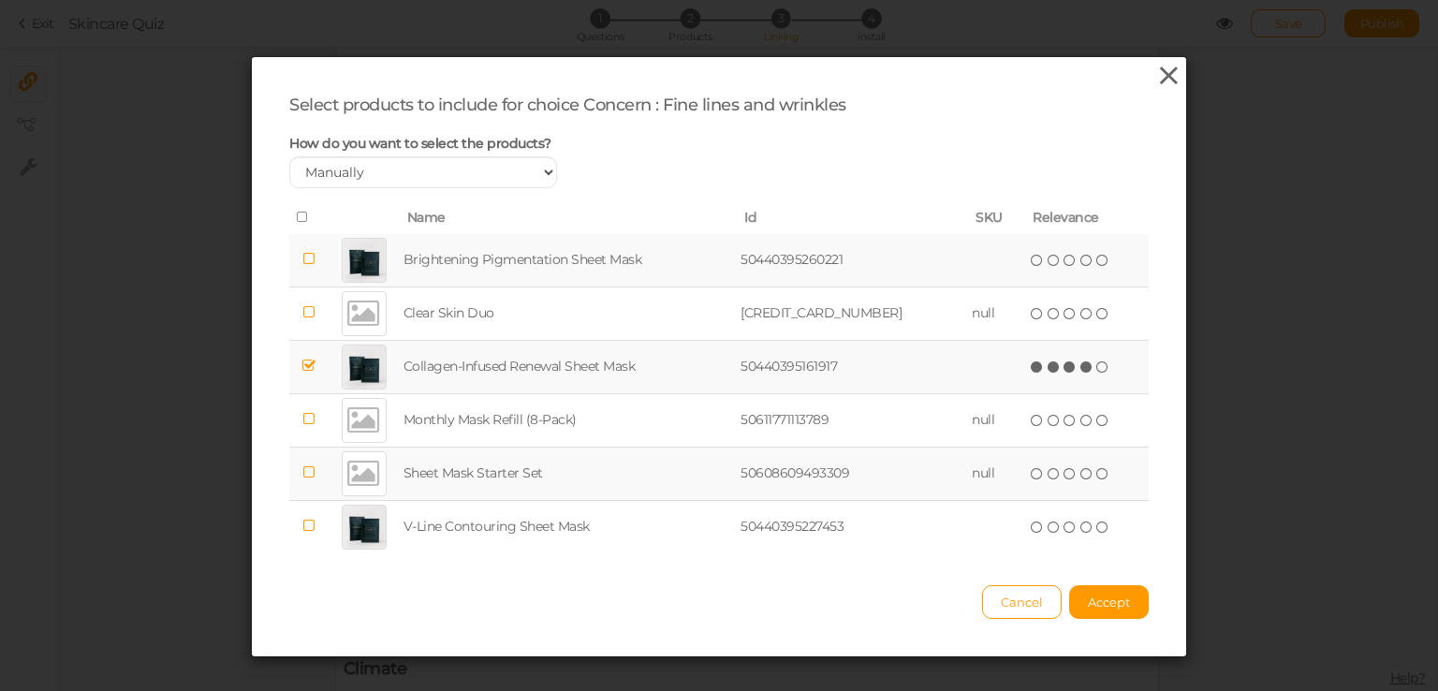
click at [1156, 73] on icon at bounding box center [1169, 76] width 27 height 28
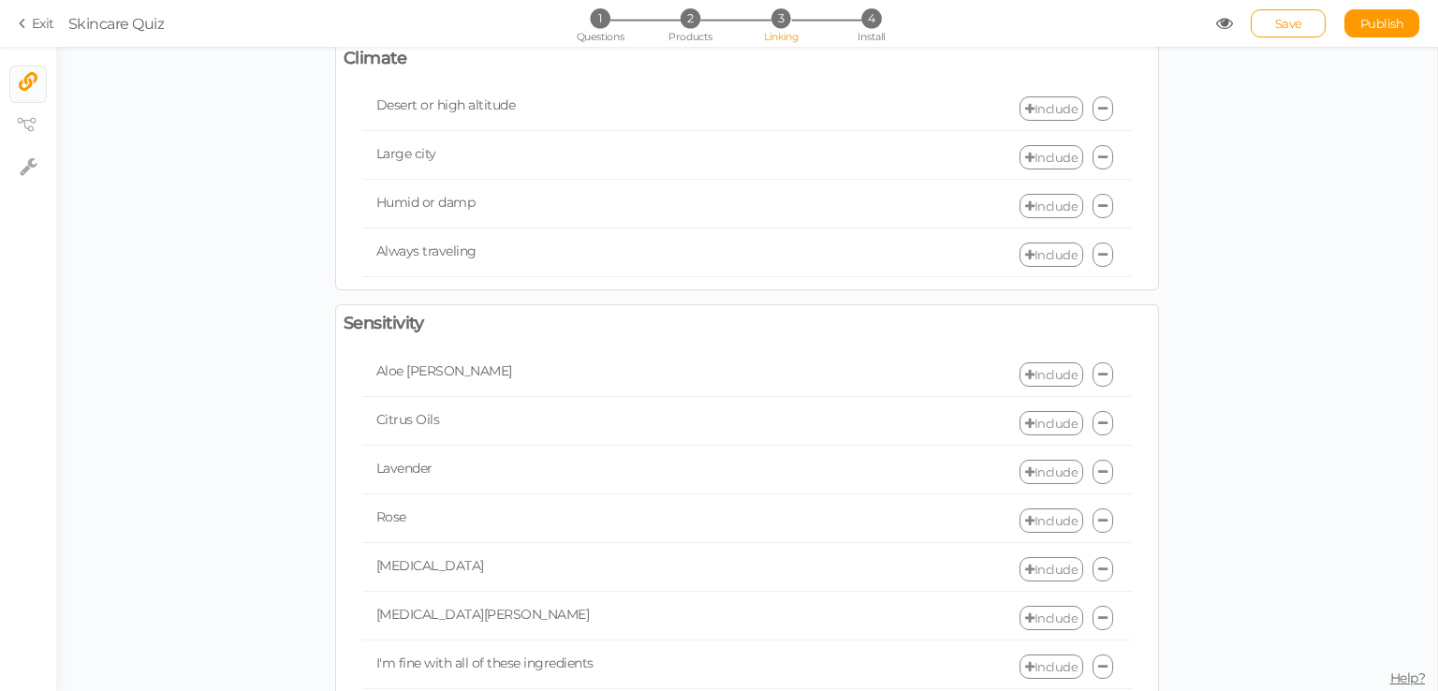
scroll to position [935, 0]
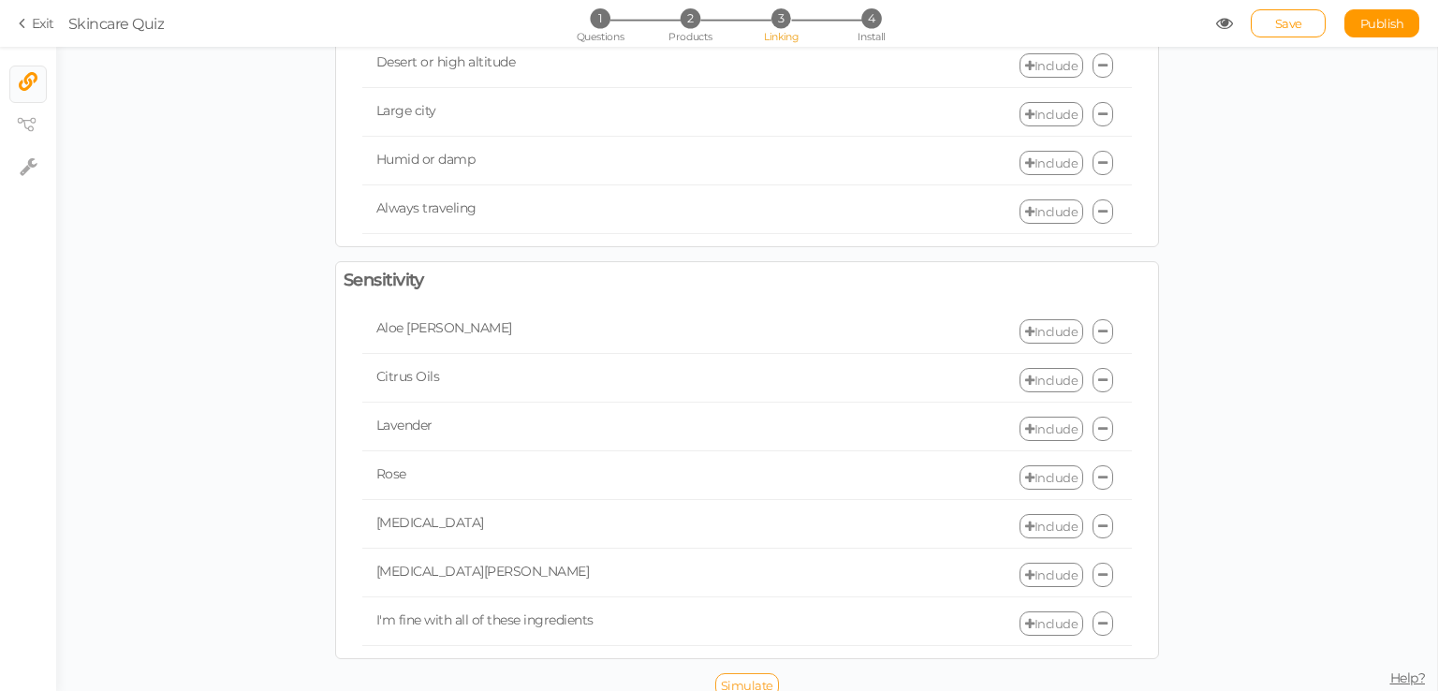
click at [758, 678] on span "Simulate" at bounding box center [747, 685] width 52 height 15
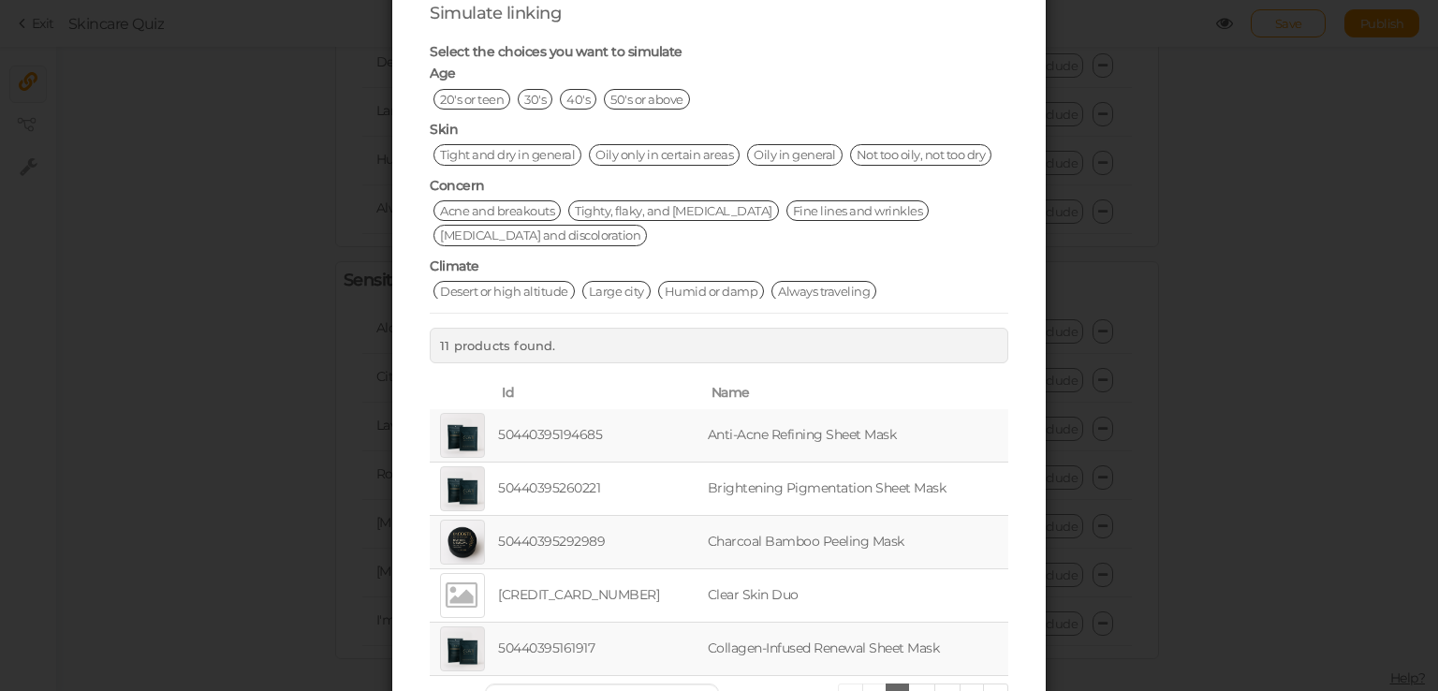
scroll to position [0, 0]
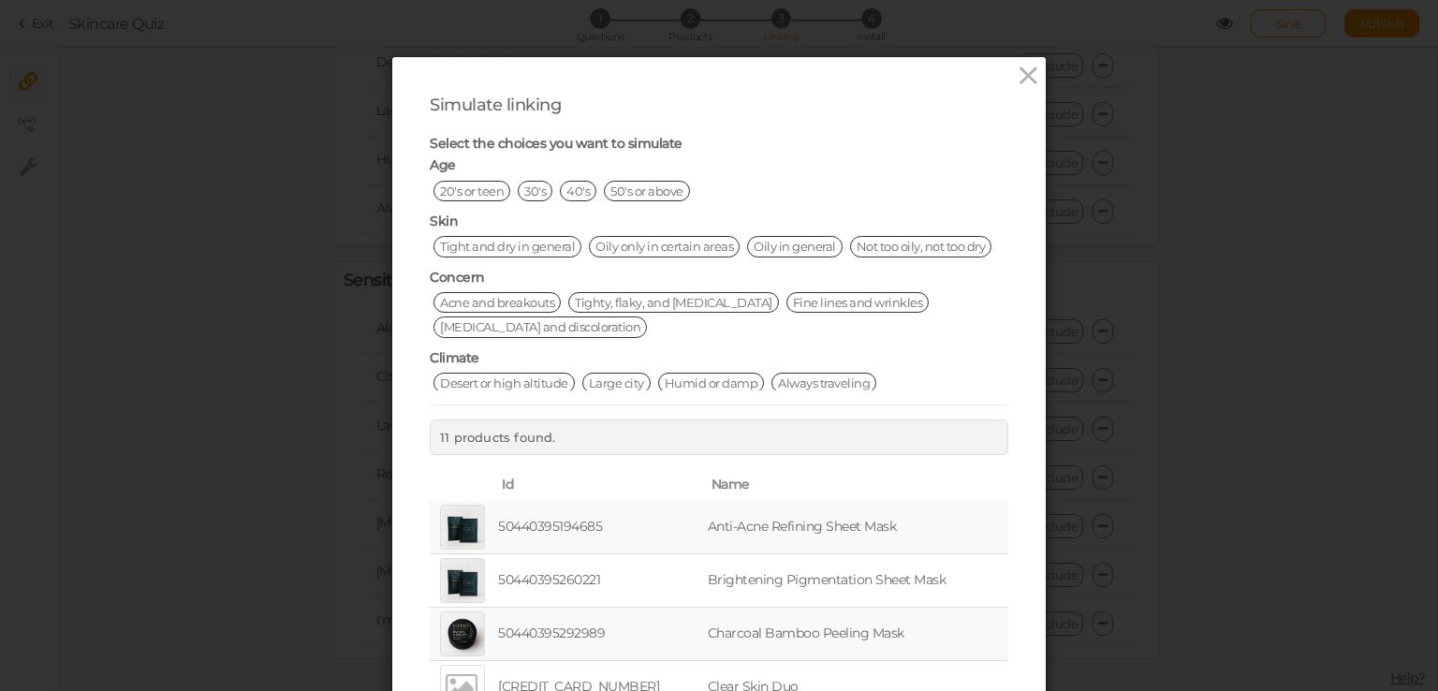
click at [474, 198] on span "20's or teen" at bounding box center [472, 191] width 77 height 21
click at [468, 195] on span "20's or teen" at bounding box center [472, 191] width 77 height 21
click at [508, 293] on span "Acne and breakouts" at bounding box center [497, 302] width 127 height 21
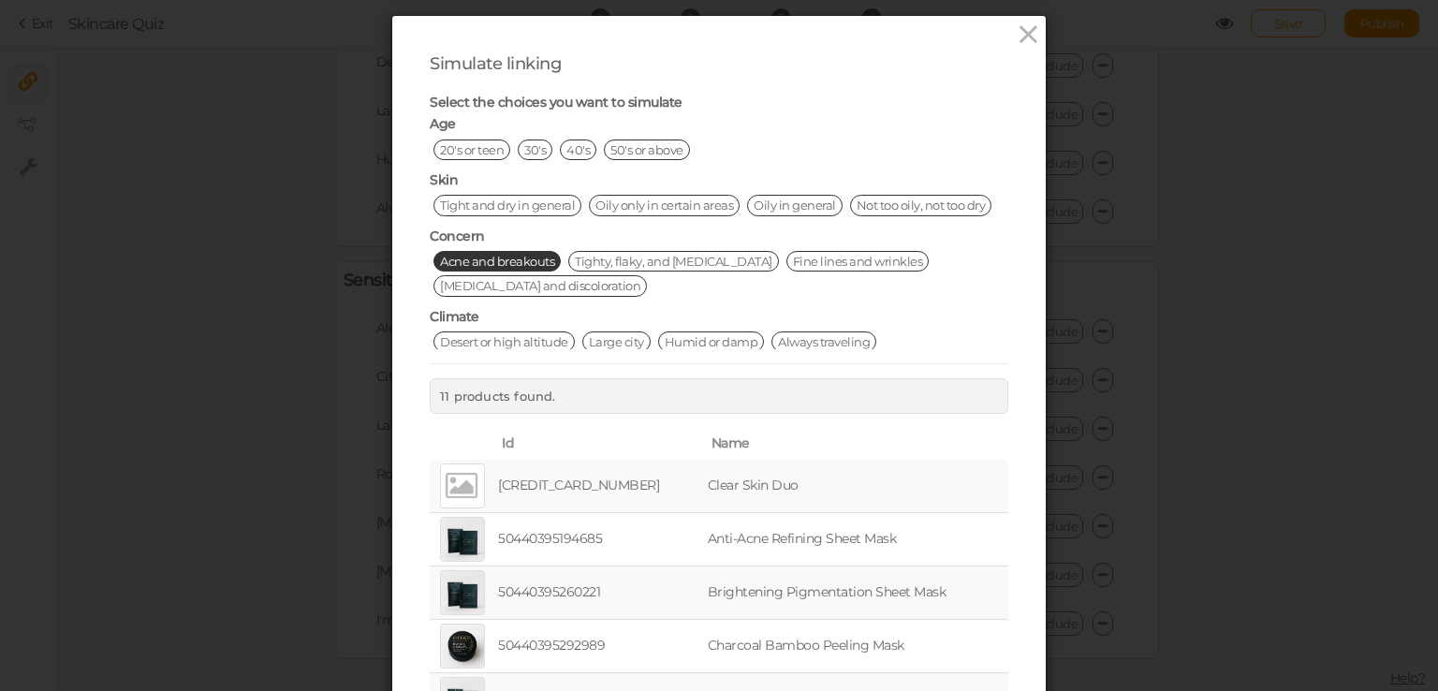
scroll to position [25, 0]
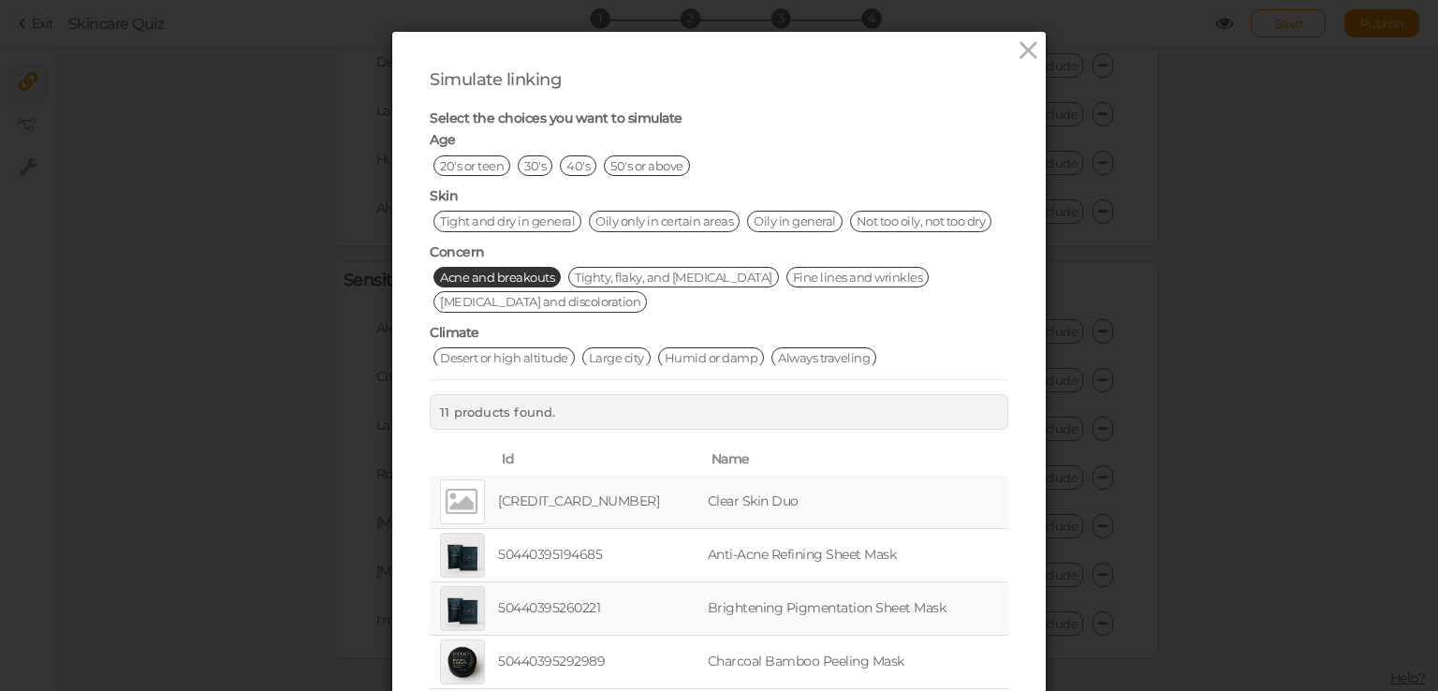
click at [508, 272] on span "Acne and breakouts" at bounding box center [497, 277] width 127 height 21
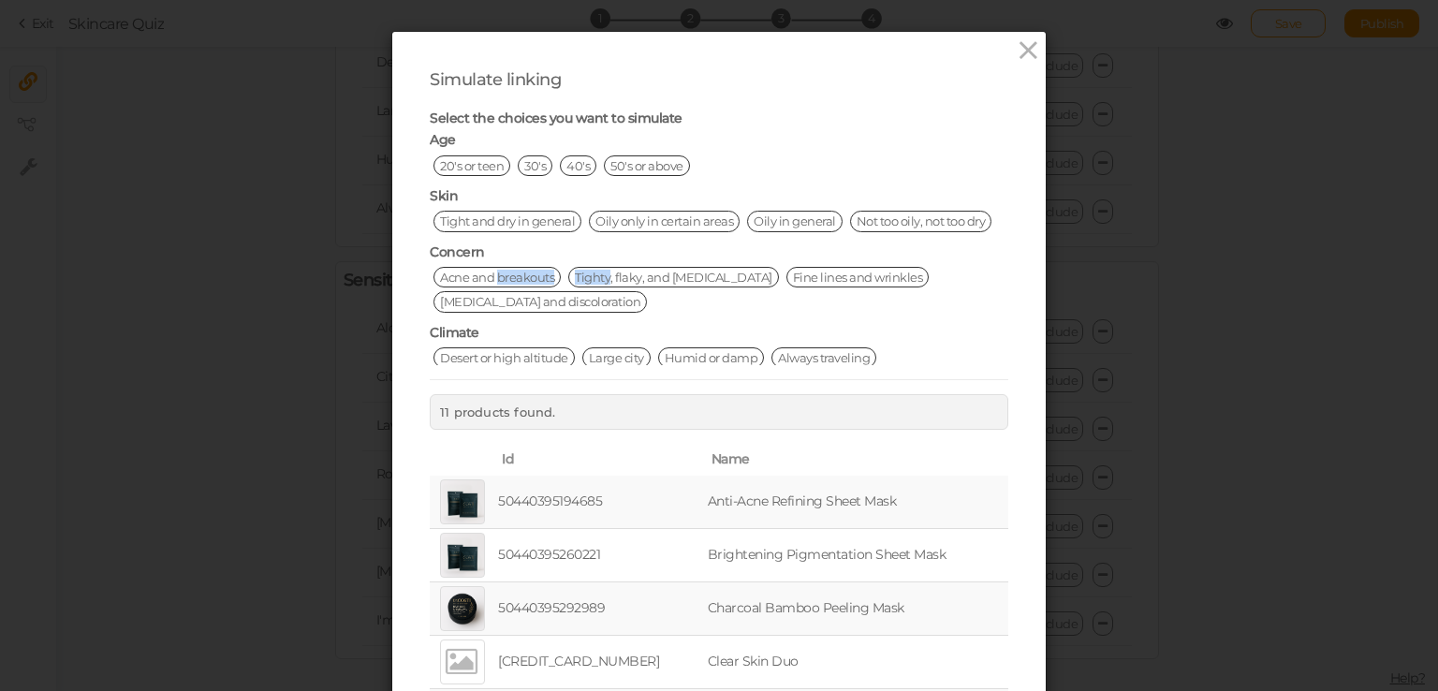
click at [508, 272] on span "Acne and breakouts" at bounding box center [497, 277] width 127 height 21
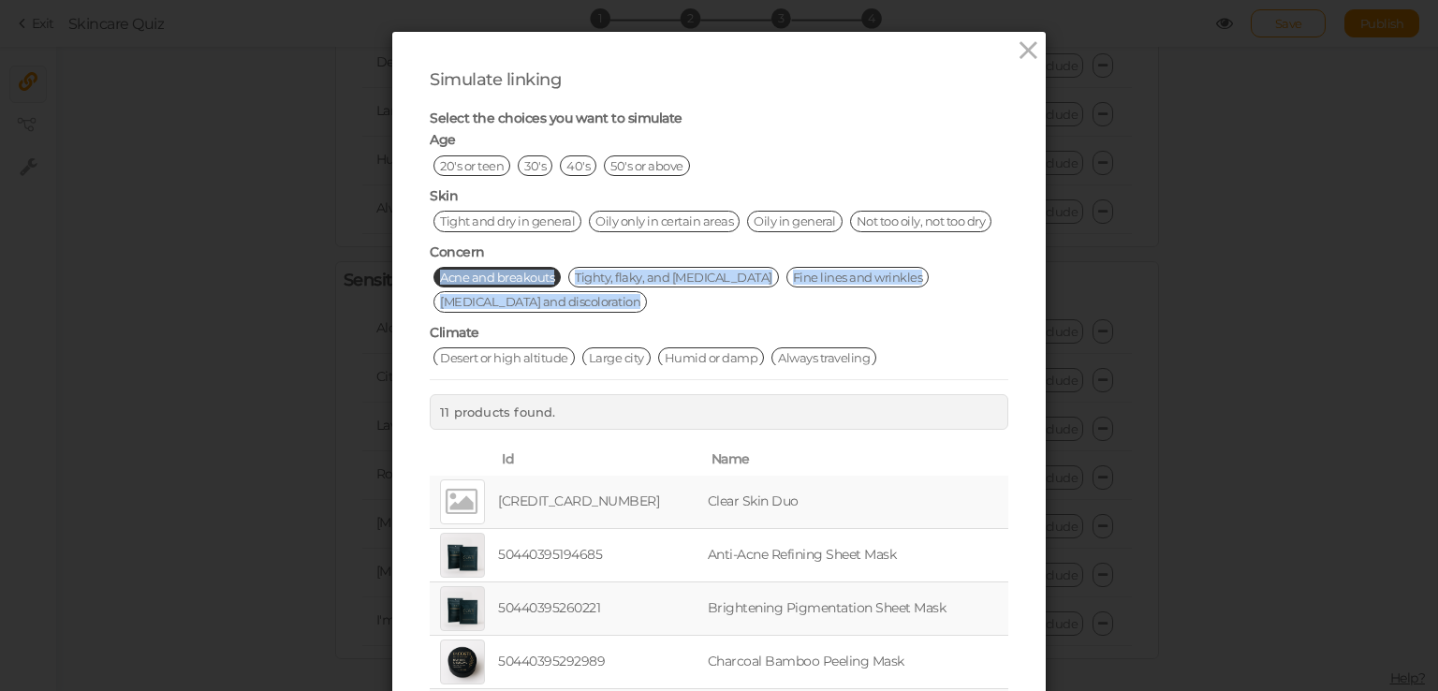
click at [508, 272] on span "Acne and breakouts" at bounding box center [497, 277] width 127 height 21
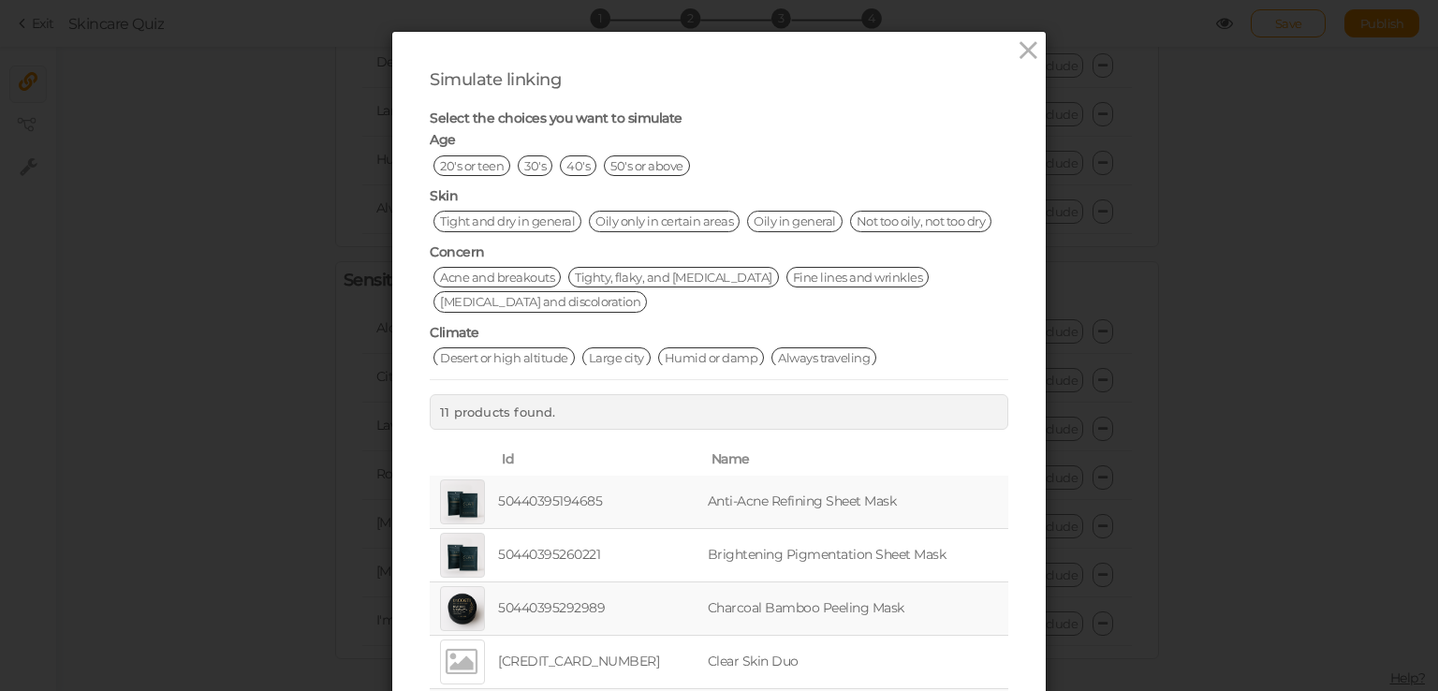
click at [538, 243] on div "Concern Acne and breakouts Tighty, flaky, and dry skin Fine lines and wrinkles …" at bounding box center [719, 283] width 579 height 81
click at [523, 267] on span "Acne and breakouts" at bounding box center [497, 277] width 127 height 21
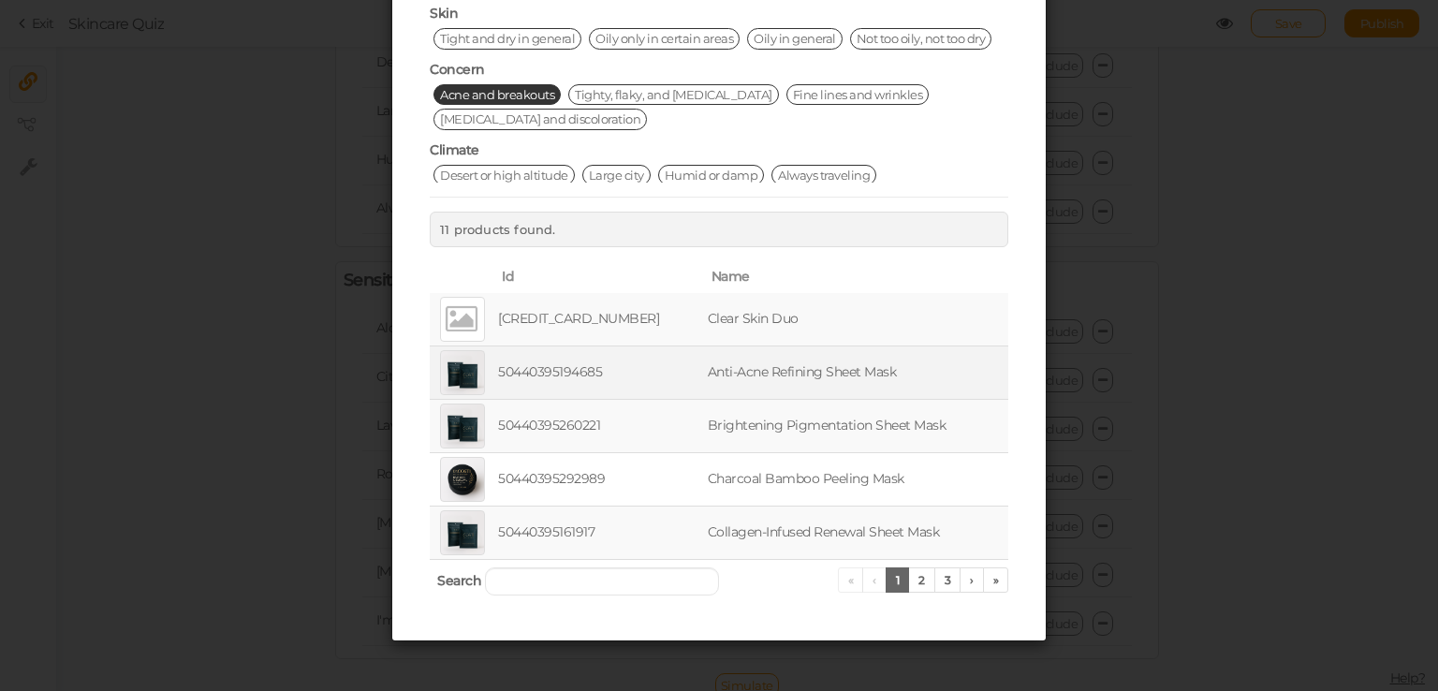
scroll to position [213, 0]
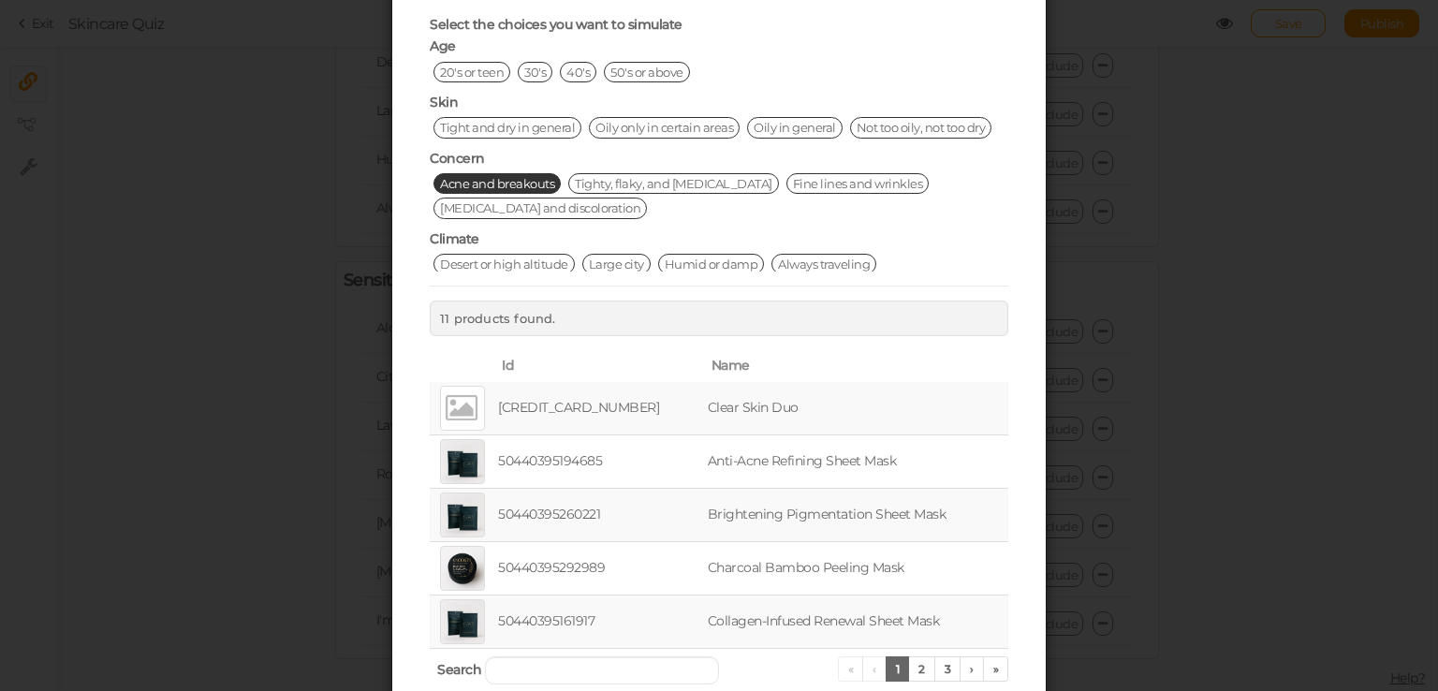
click at [1129, 323] on div "Simulate linking Select the choices you want to simulate Age 20's or teen 30's …" at bounding box center [719, 345] width 1438 height 691
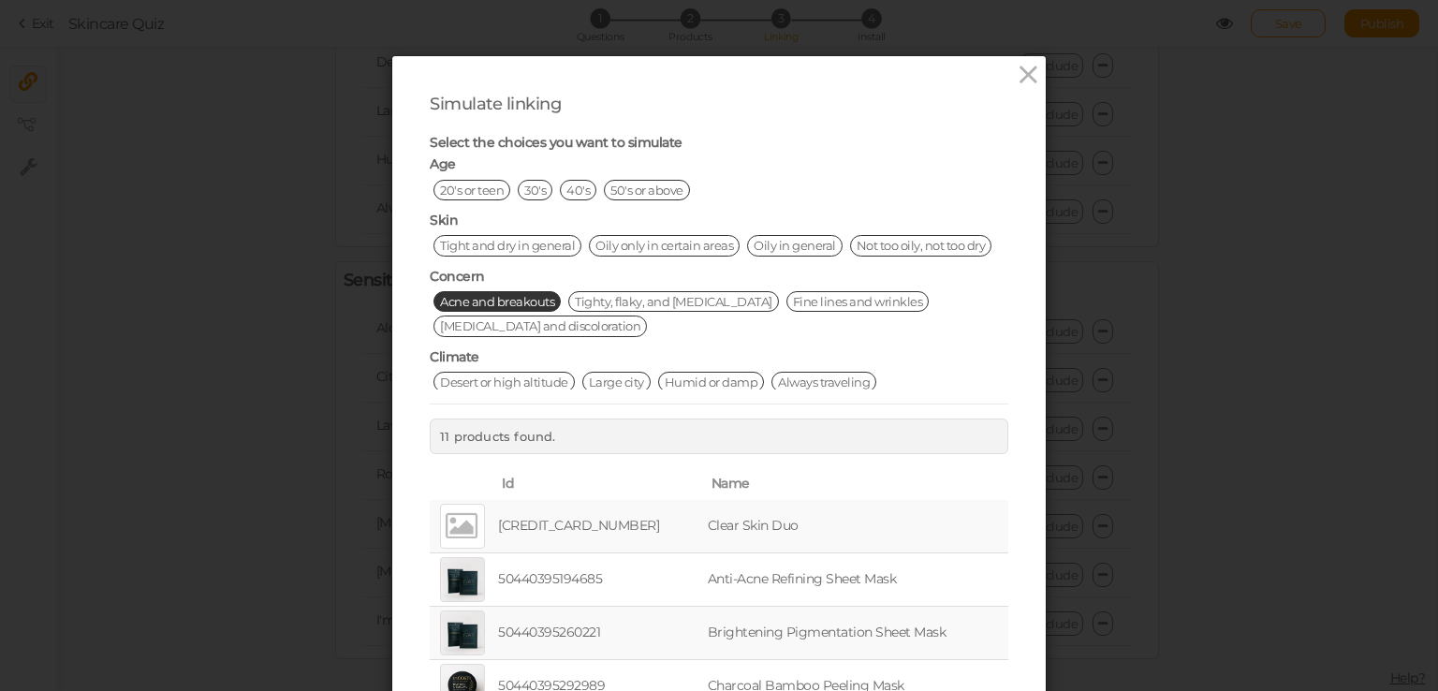
scroll to position [0, 0]
click at [1015, 74] on icon at bounding box center [1028, 76] width 27 height 28
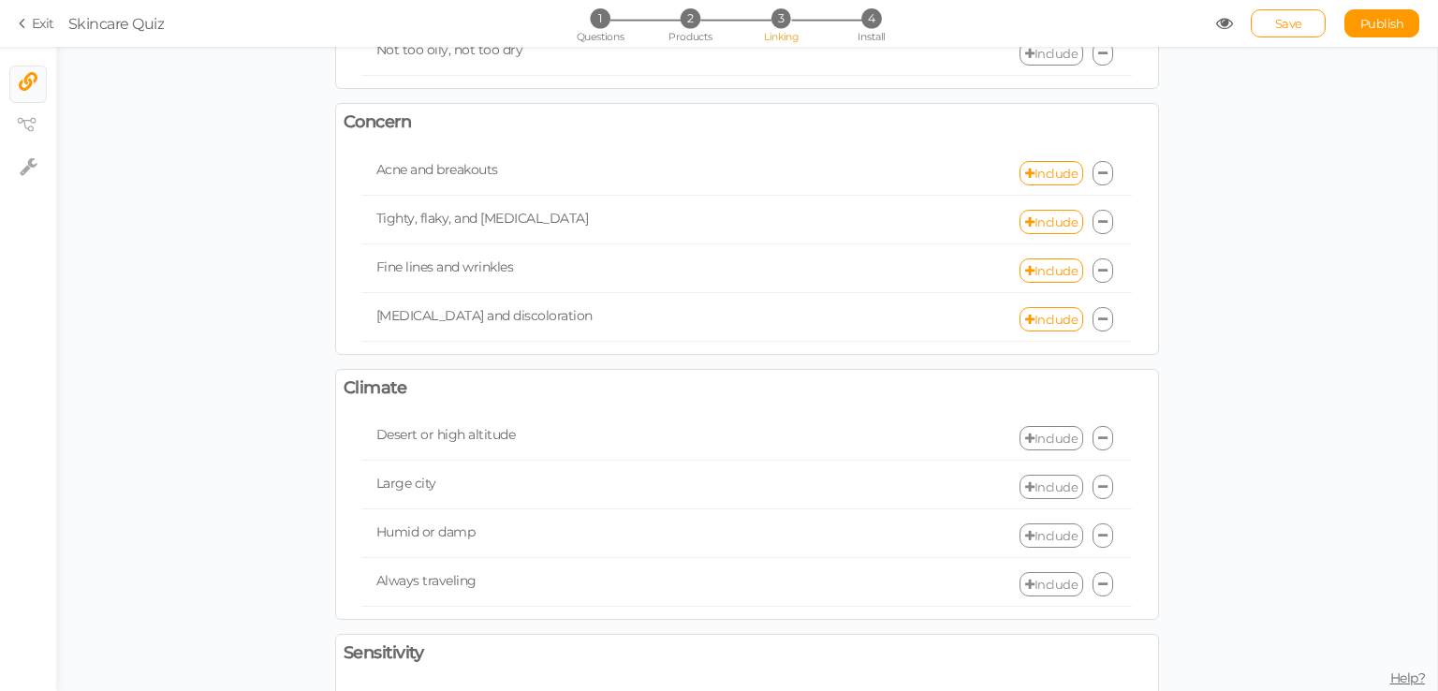
scroll to position [560, 0]
click at [1101, 170] on link at bounding box center [1103, 175] width 21 height 24
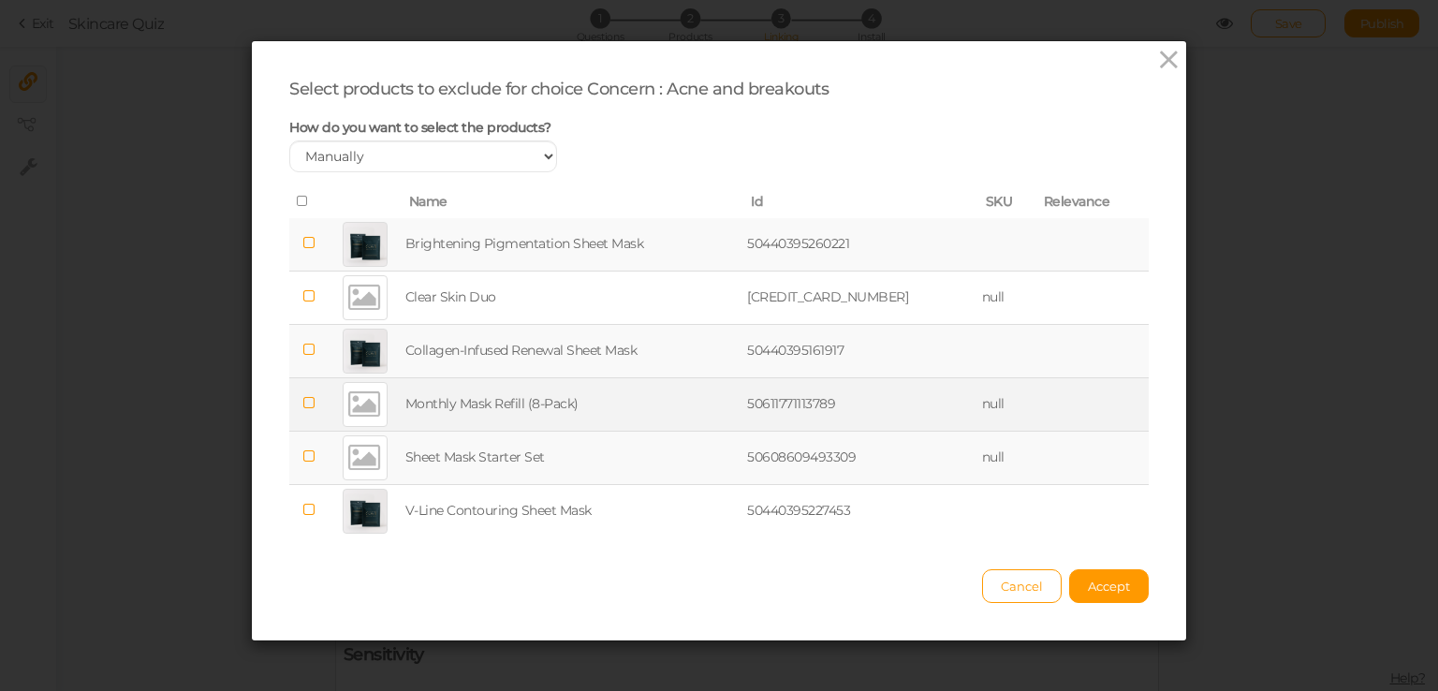
scroll to position [20, 0]
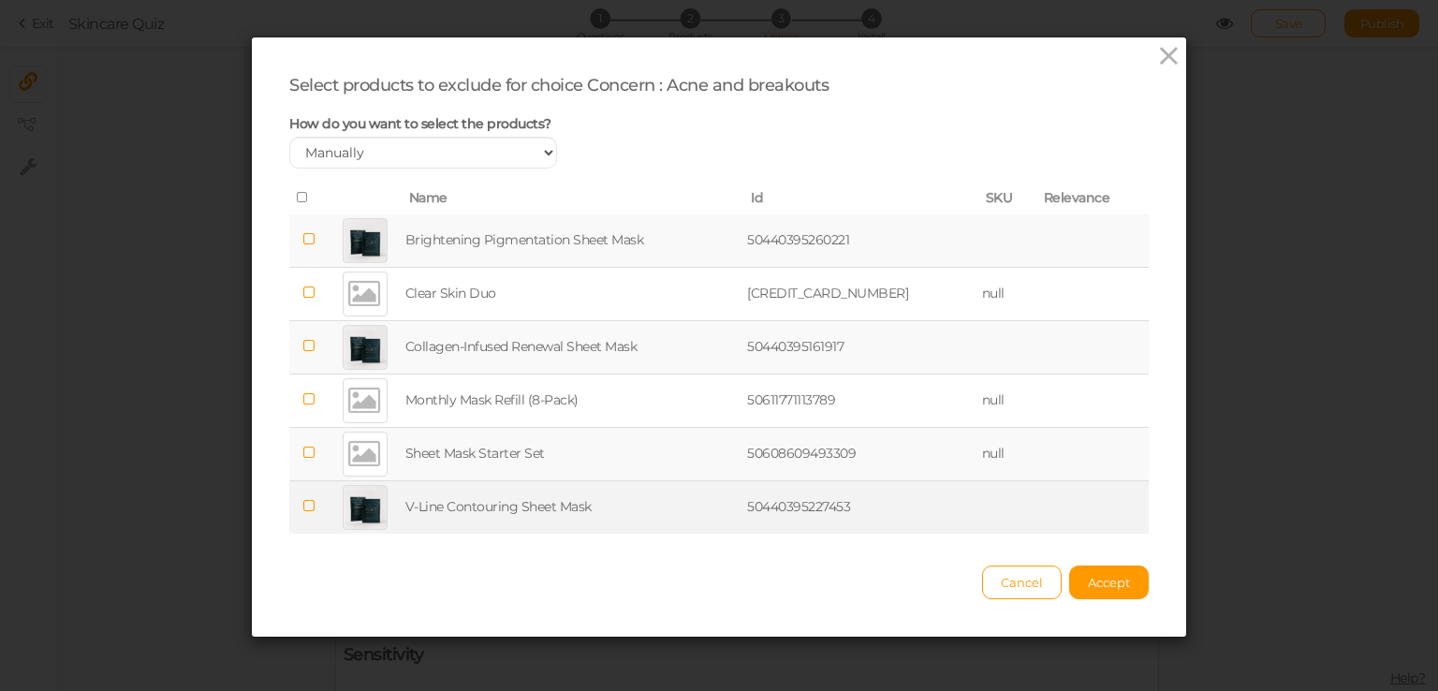
click at [307, 507] on icon at bounding box center [308, 506] width 13 height 14
click at [308, 346] on icon at bounding box center [308, 346] width 13 height 14
click at [302, 244] on icon at bounding box center [308, 239] width 13 height 14
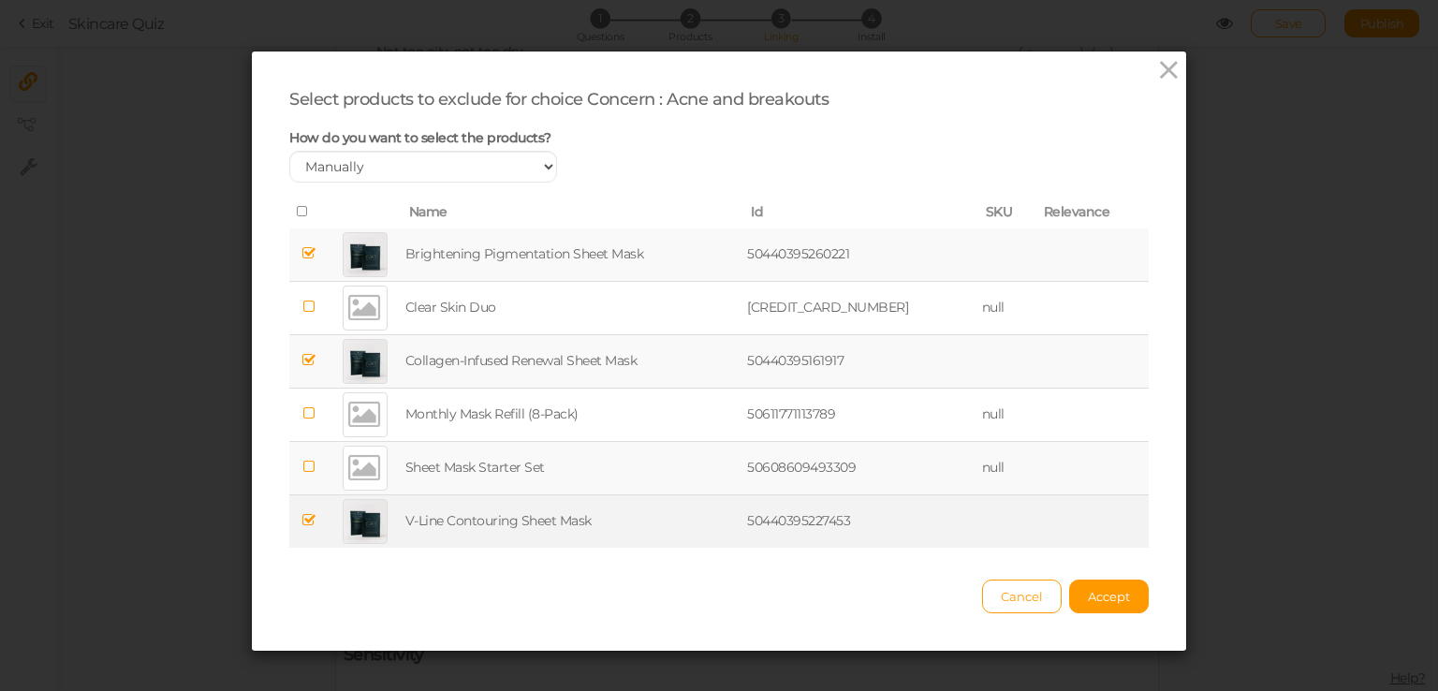
scroll to position [0, 0]
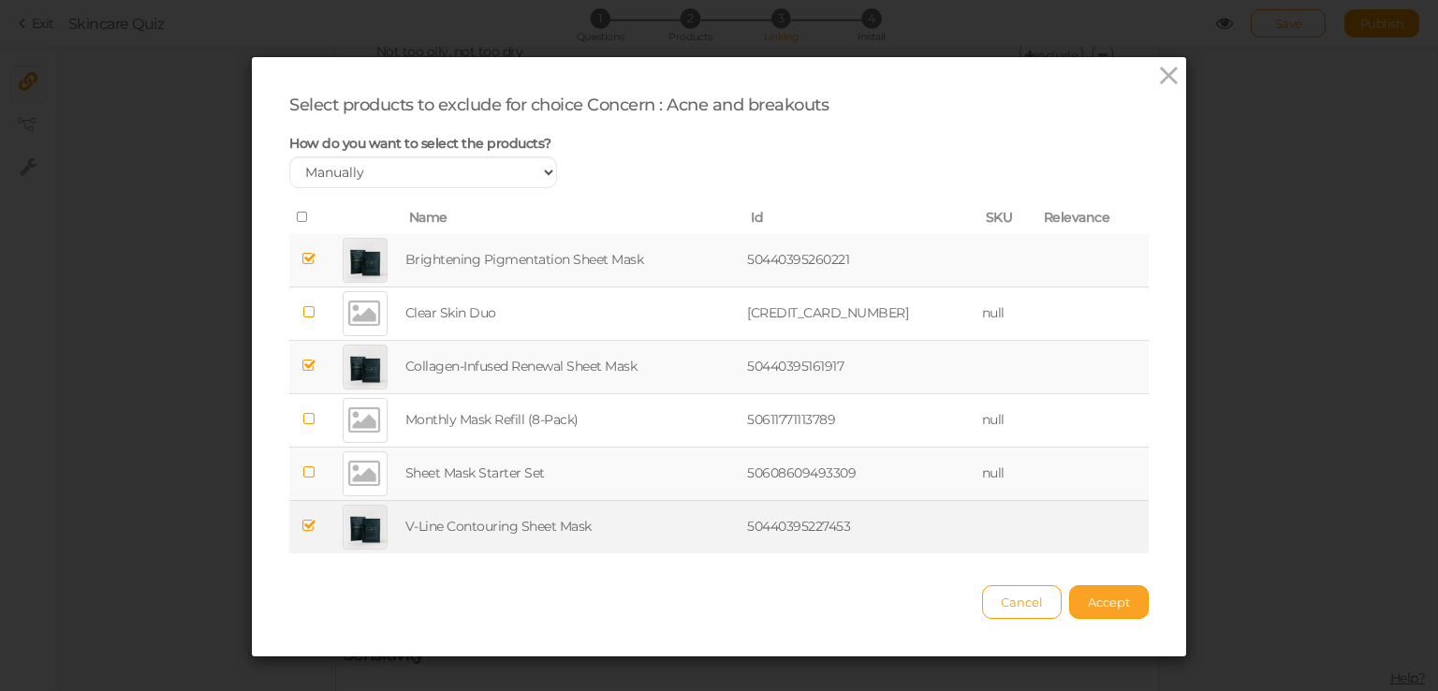
click at [1111, 602] on span "Accept" at bounding box center [1109, 602] width 42 height 15
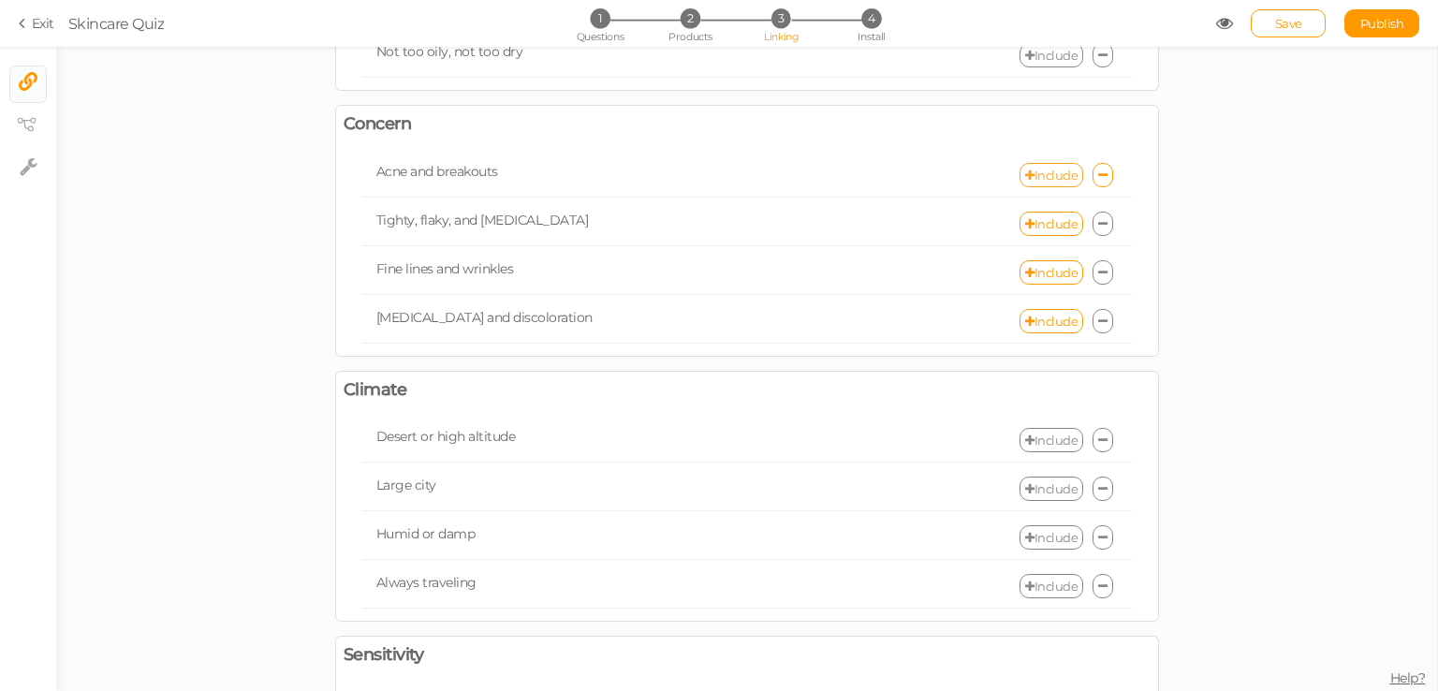
click at [1053, 171] on link "Include" at bounding box center [1052, 175] width 64 height 24
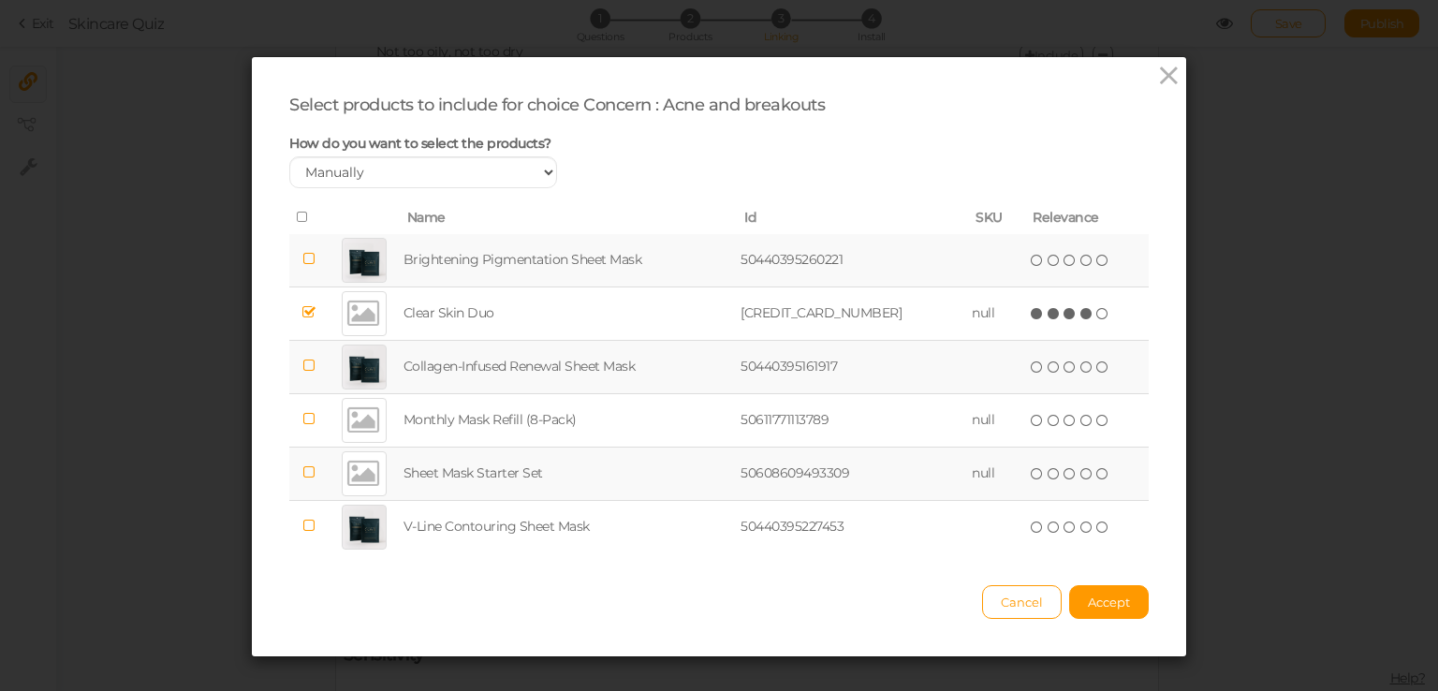
drag, startPoint x: 991, startPoint y: 609, endPoint x: 994, endPoint y: 567, distance: 41.3
click at [991, 608] on button "Cancel" at bounding box center [1022, 602] width 80 height 34
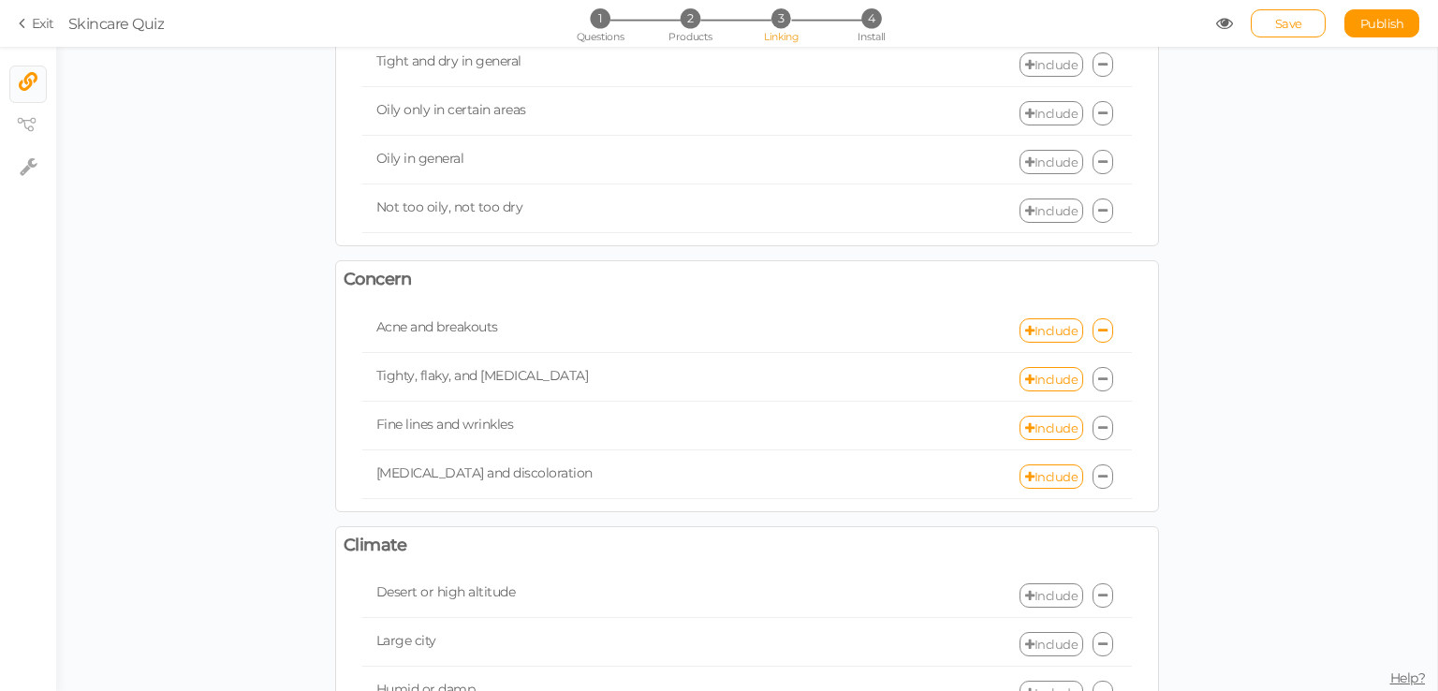
scroll to position [373, 0]
